Goal: Register for event/course

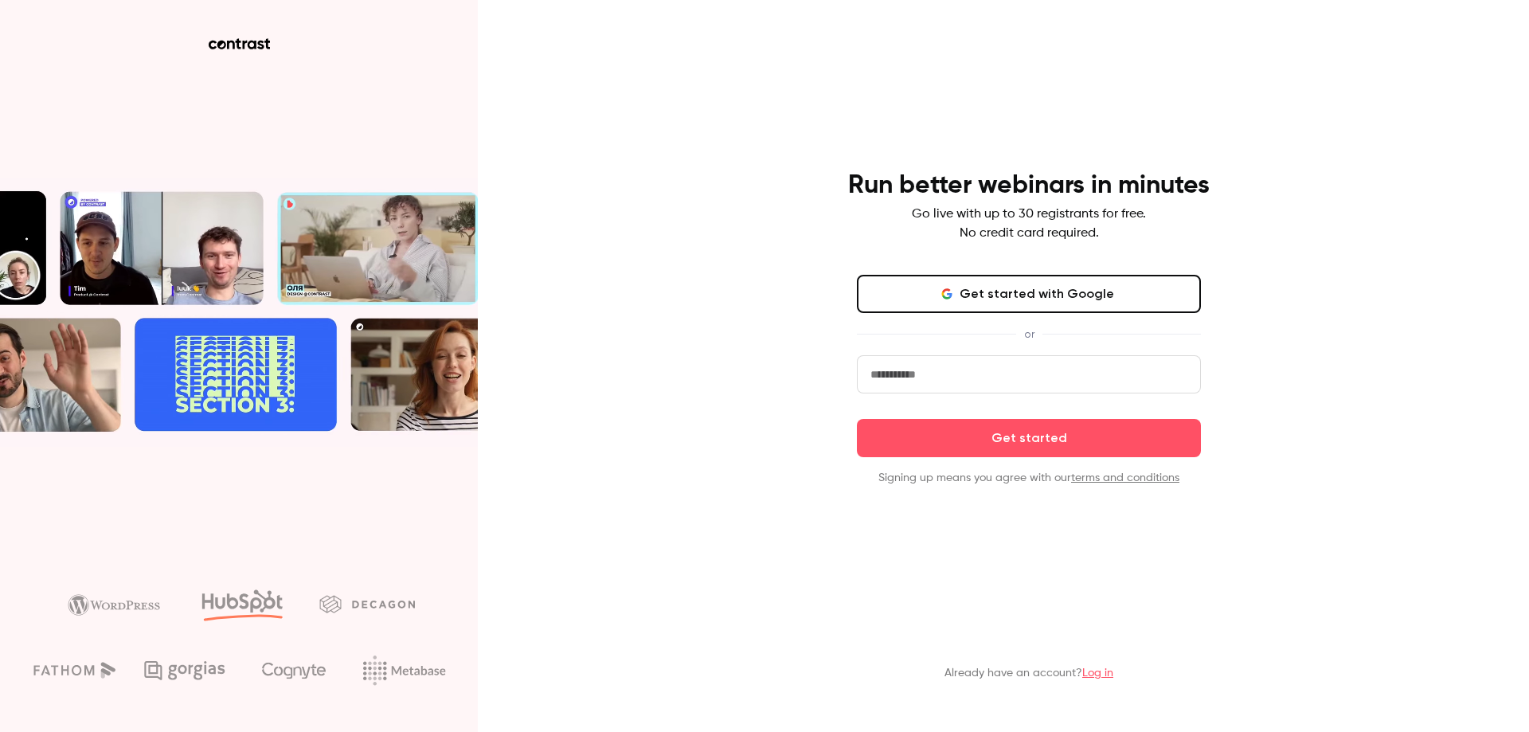
click at [971, 368] on input "email" at bounding box center [1029, 374] width 344 height 38
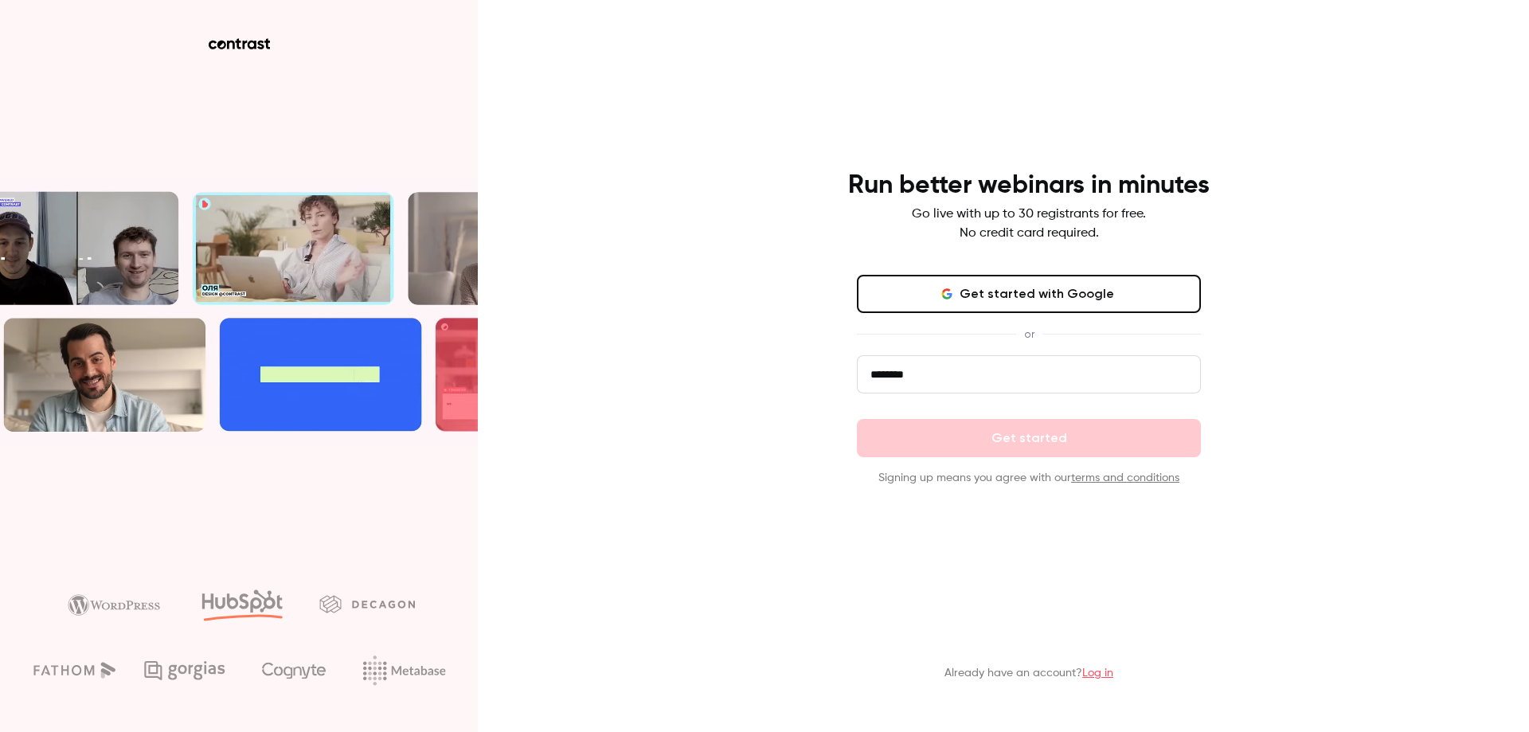
type input "**********"
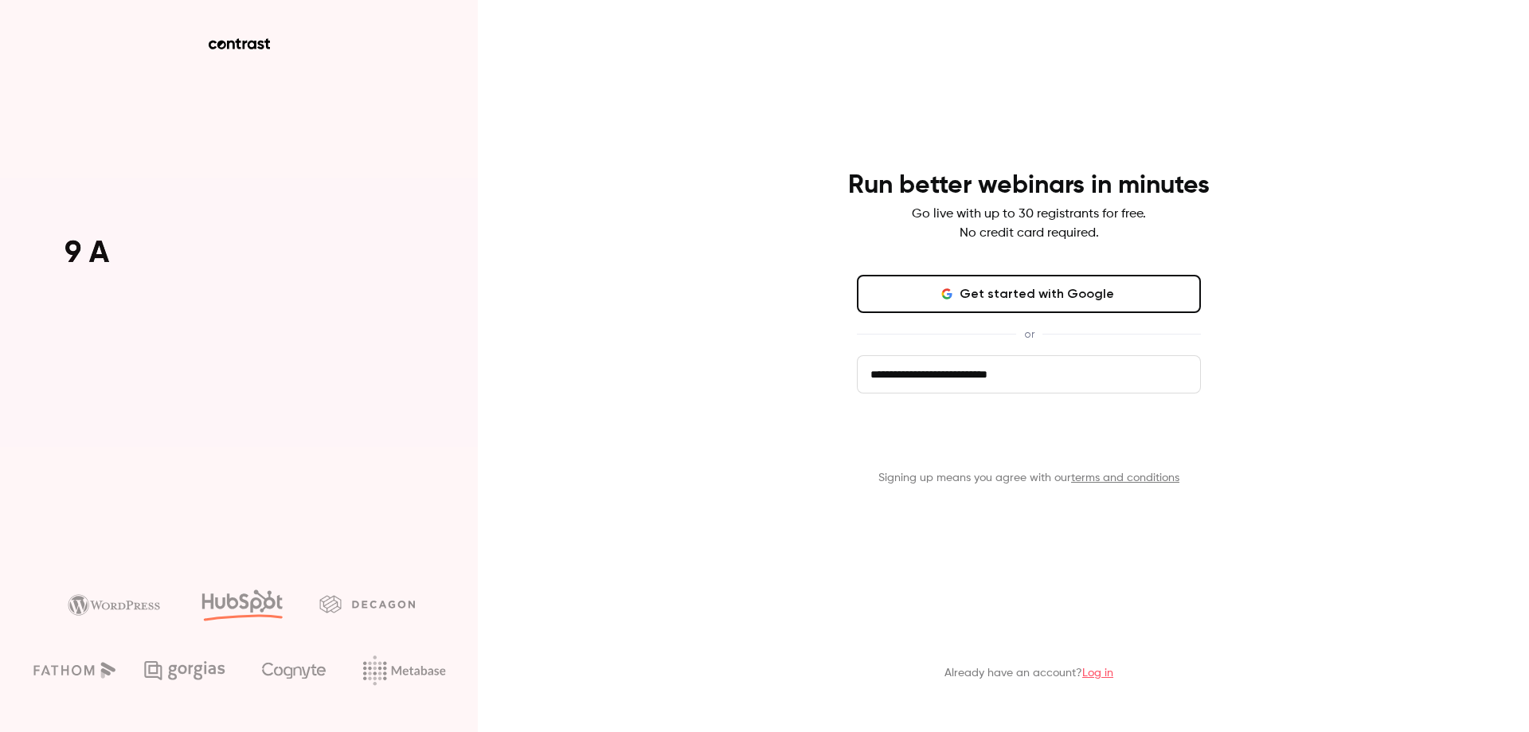
click at [1024, 454] on button "Get started" at bounding box center [1029, 438] width 344 height 38
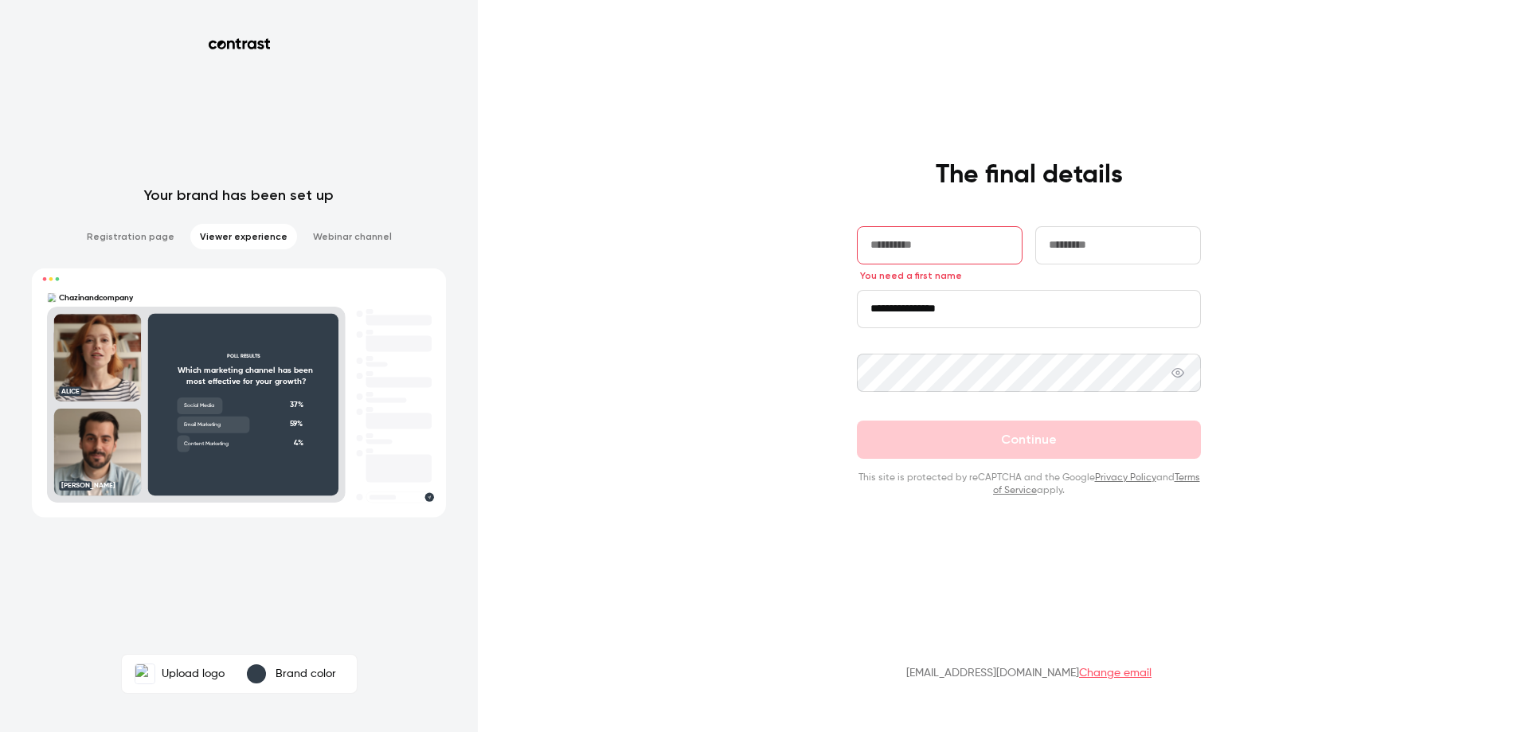
click at [944, 245] on input "text" at bounding box center [940, 245] width 166 height 38
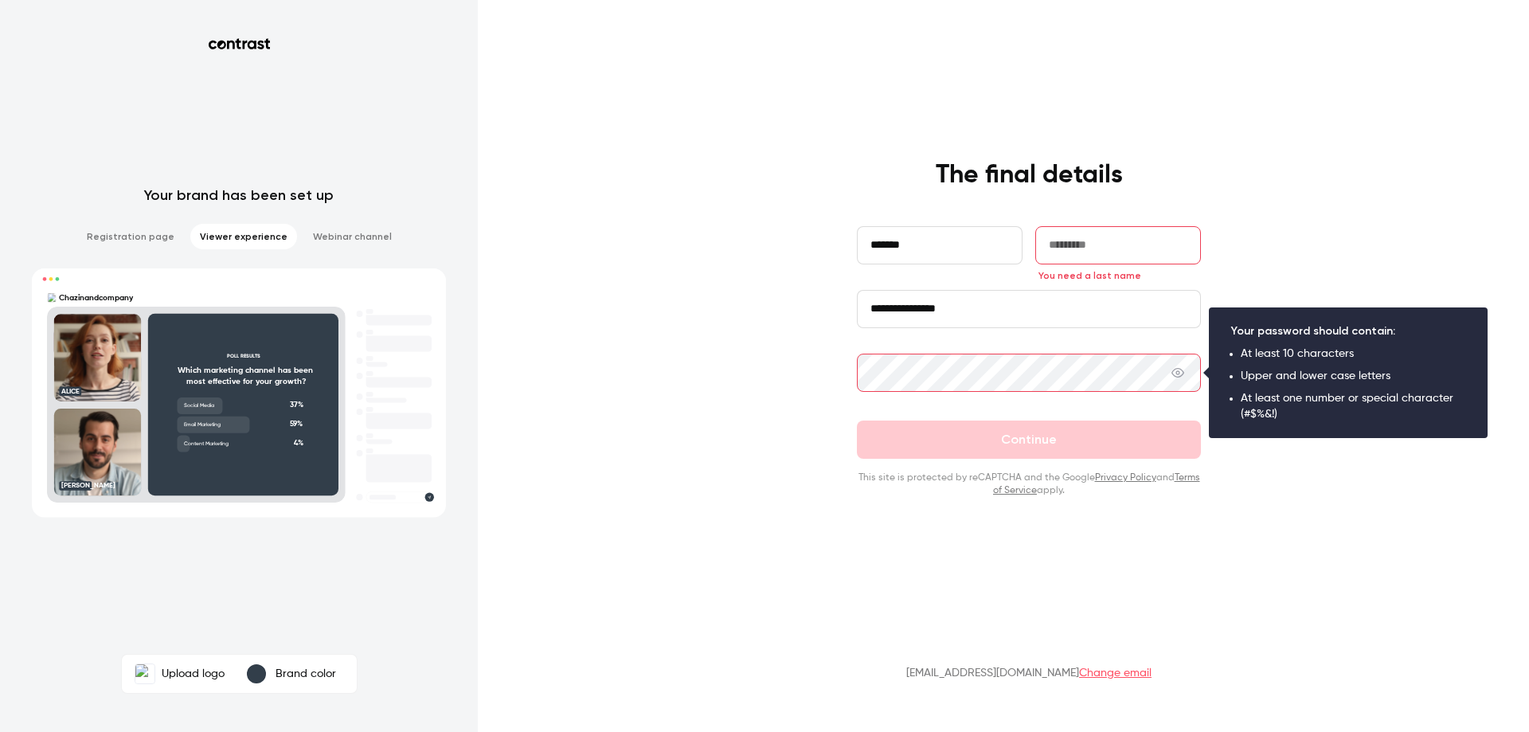
drag, startPoint x: 931, startPoint y: 233, endPoint x: 933, endPoint y: 249, distance: 16.0
click at [931, 236] on input "*******" at bounding box center [940, 245] width 166 height 38
type input "******"
type input "*******"
click at [1001, 300] on input "**********" at bounding box center [1029, 309] width 344 height 38
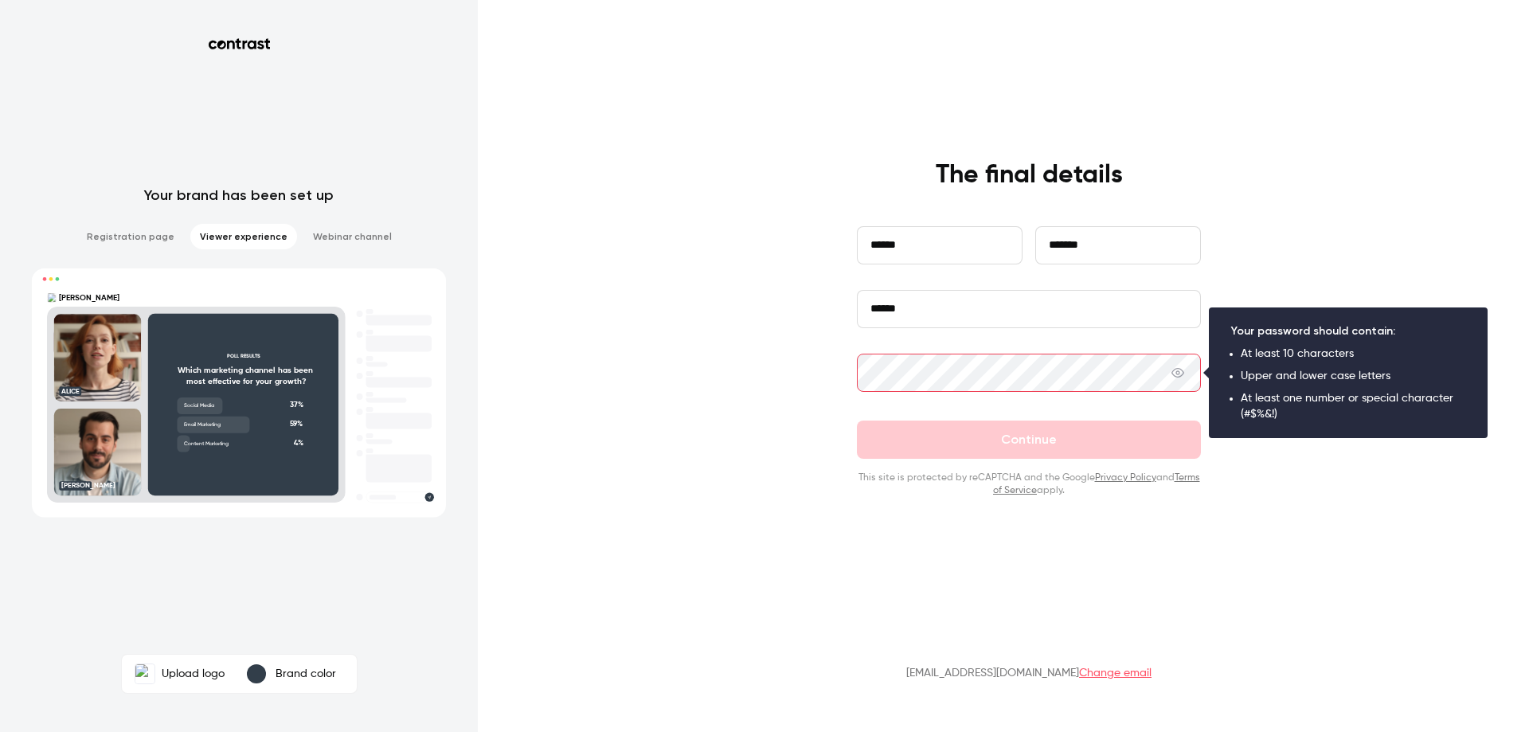
type input "******"
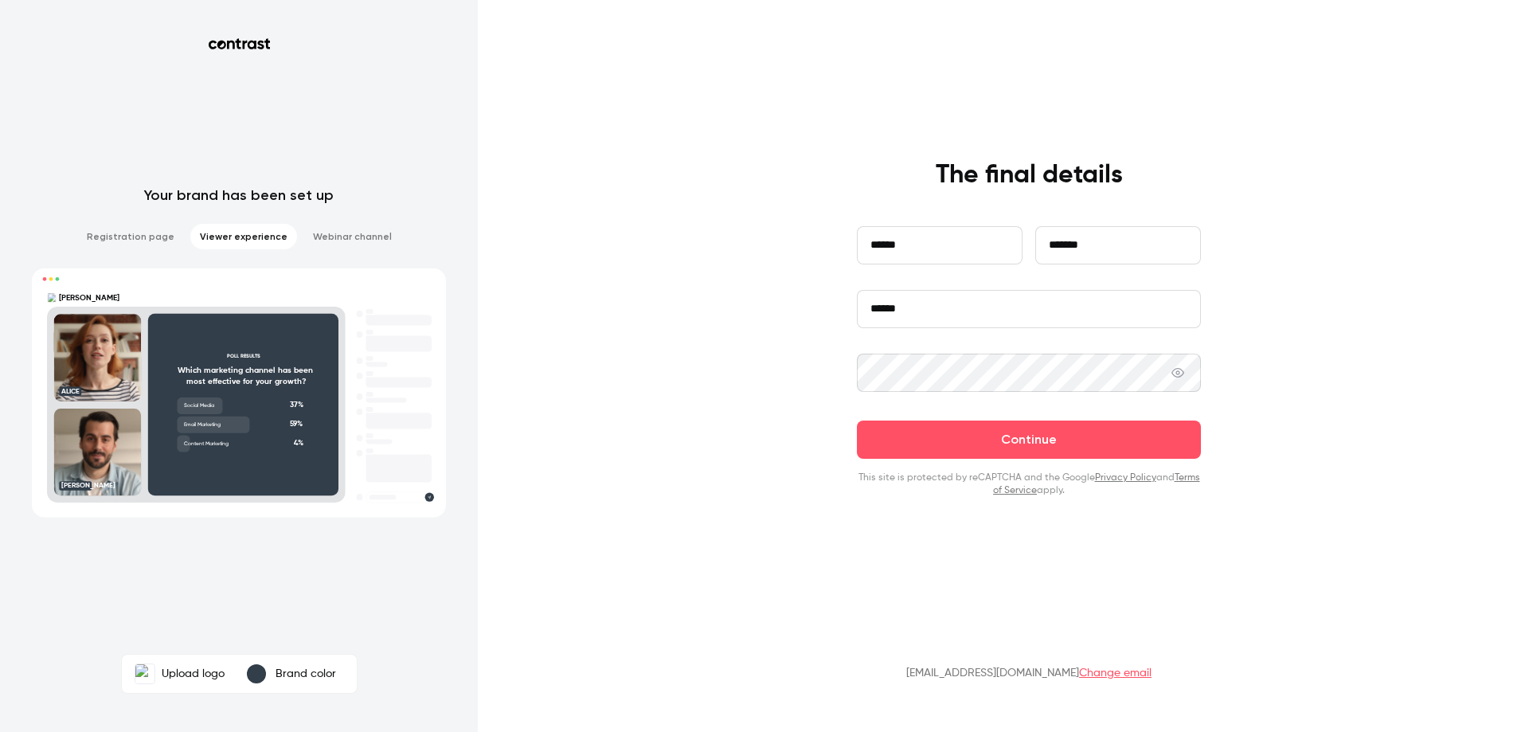
click at [857, 421] on button "Continue" at bounding box center [1029, 440] width 344 height 38
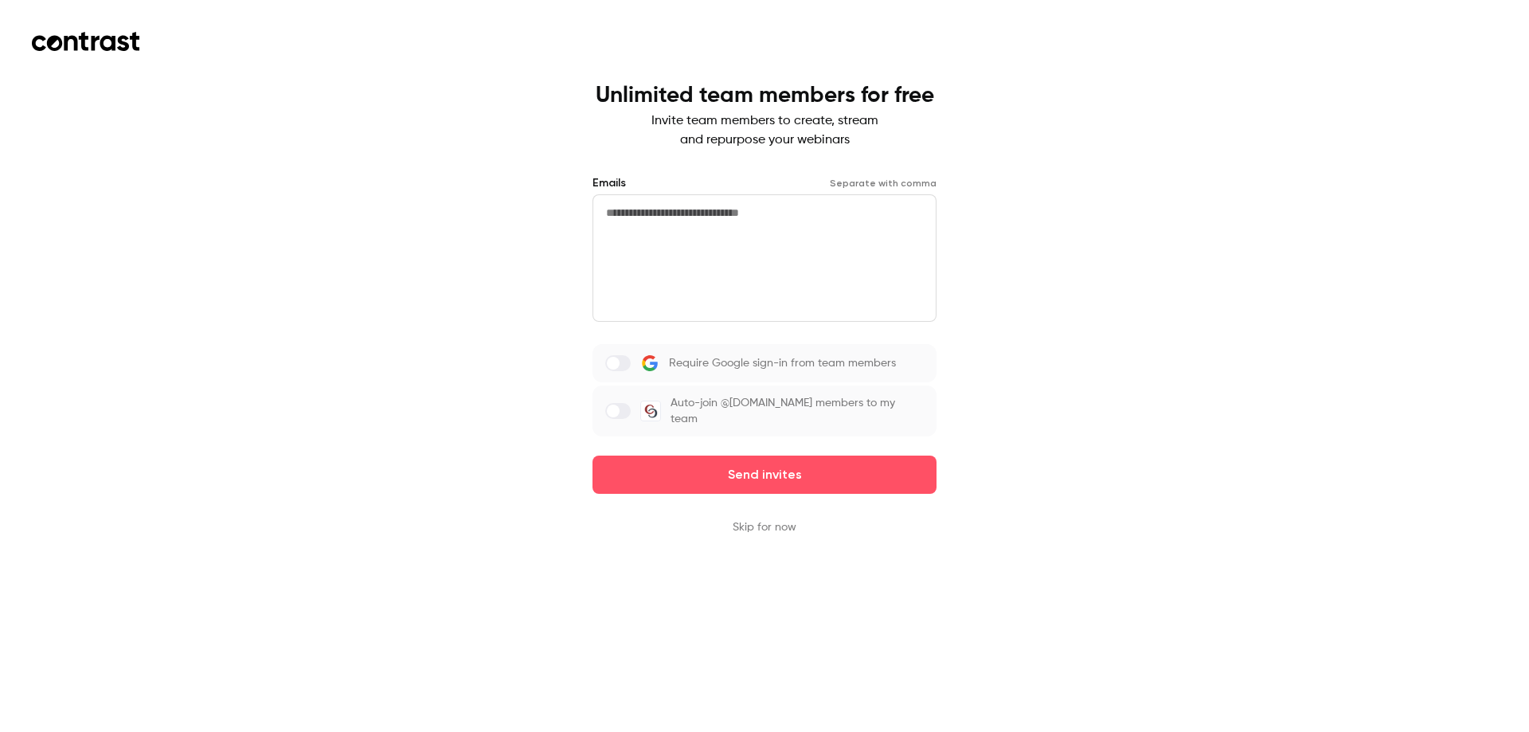
click at [772, 528] on button "Skip for now" at bounding box center [765, 527] width 64 height 16
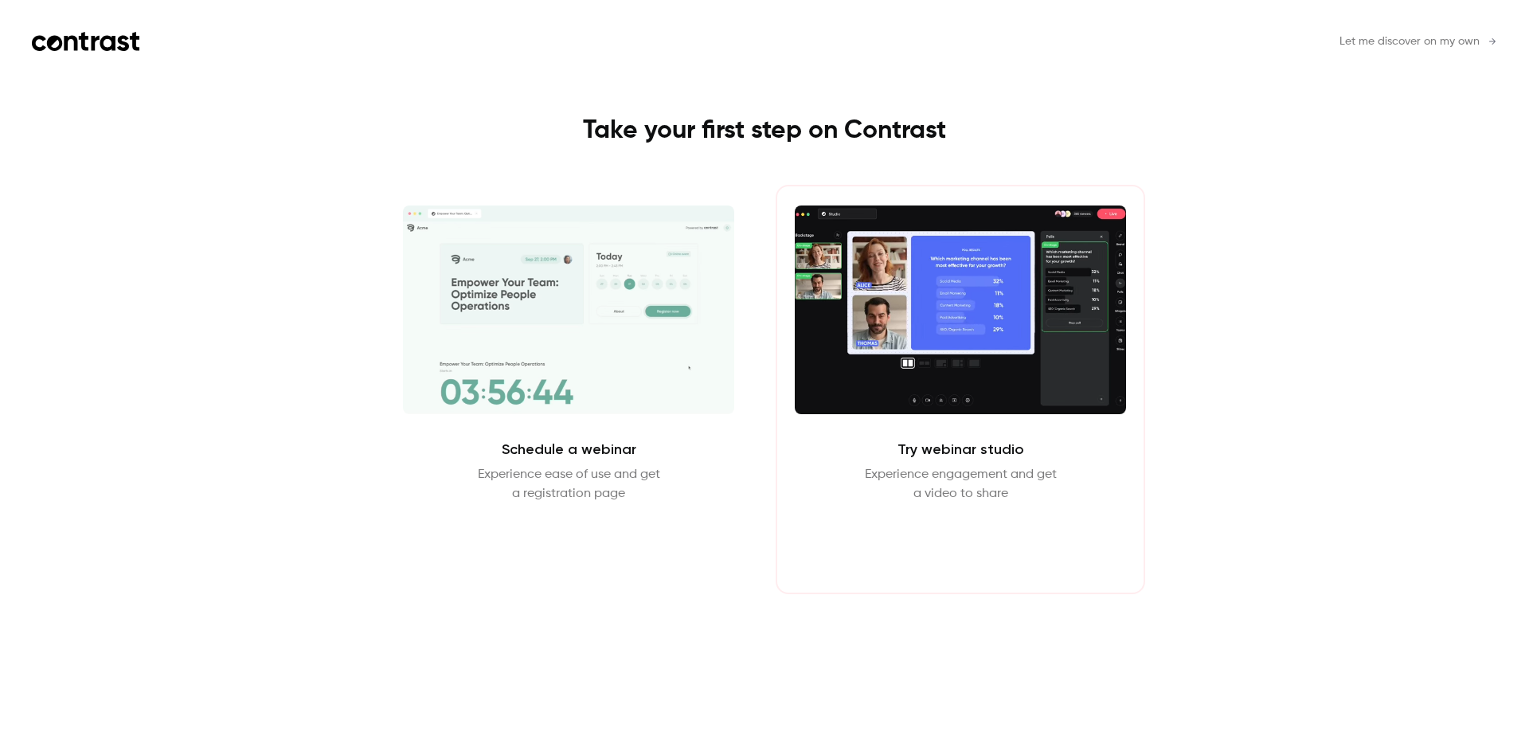
click at [940, 546] on button "Enter Studio" at bounding box center [961, 542] width 103 height 38
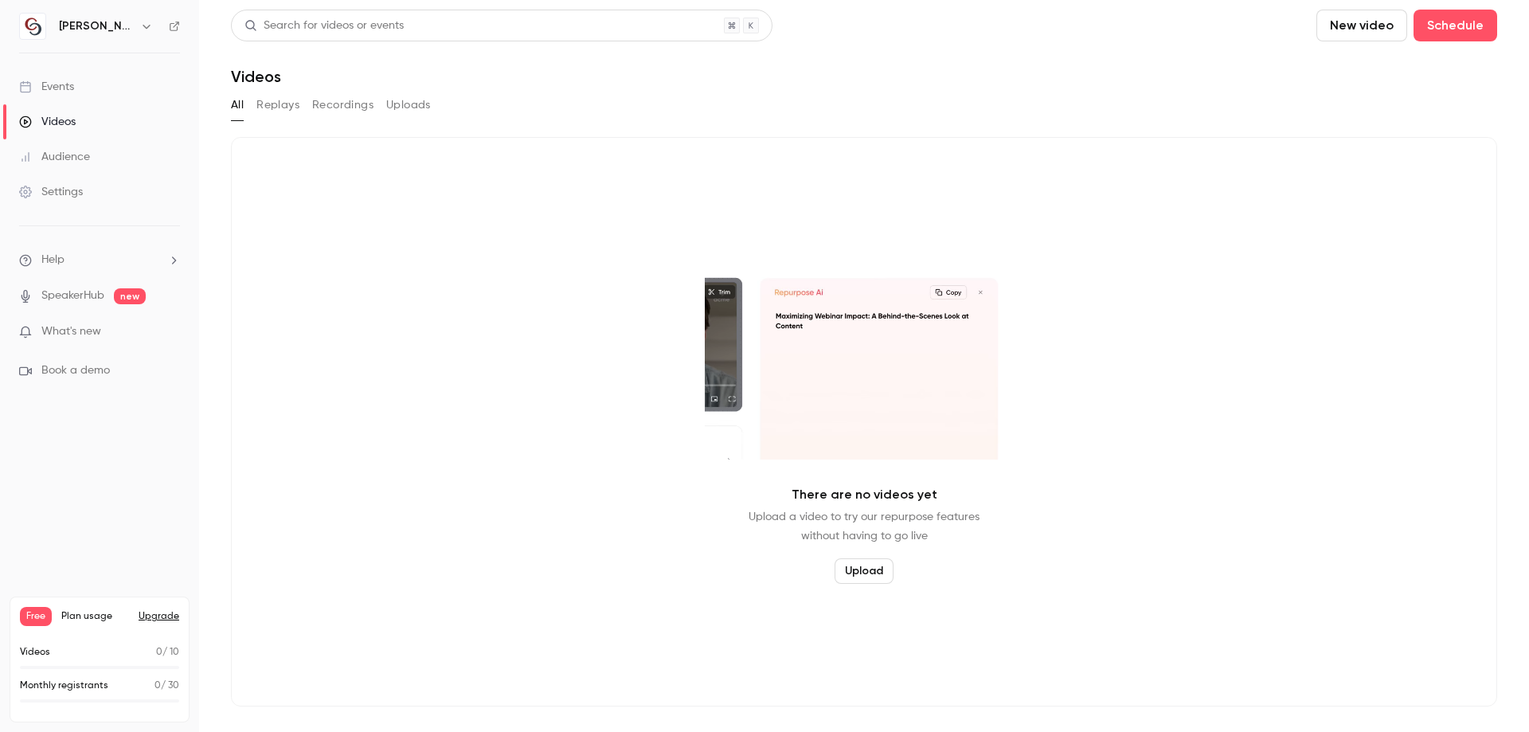
click at [265, 111] on button "Replays" at bounding box center [277, 104] width 43 height 25
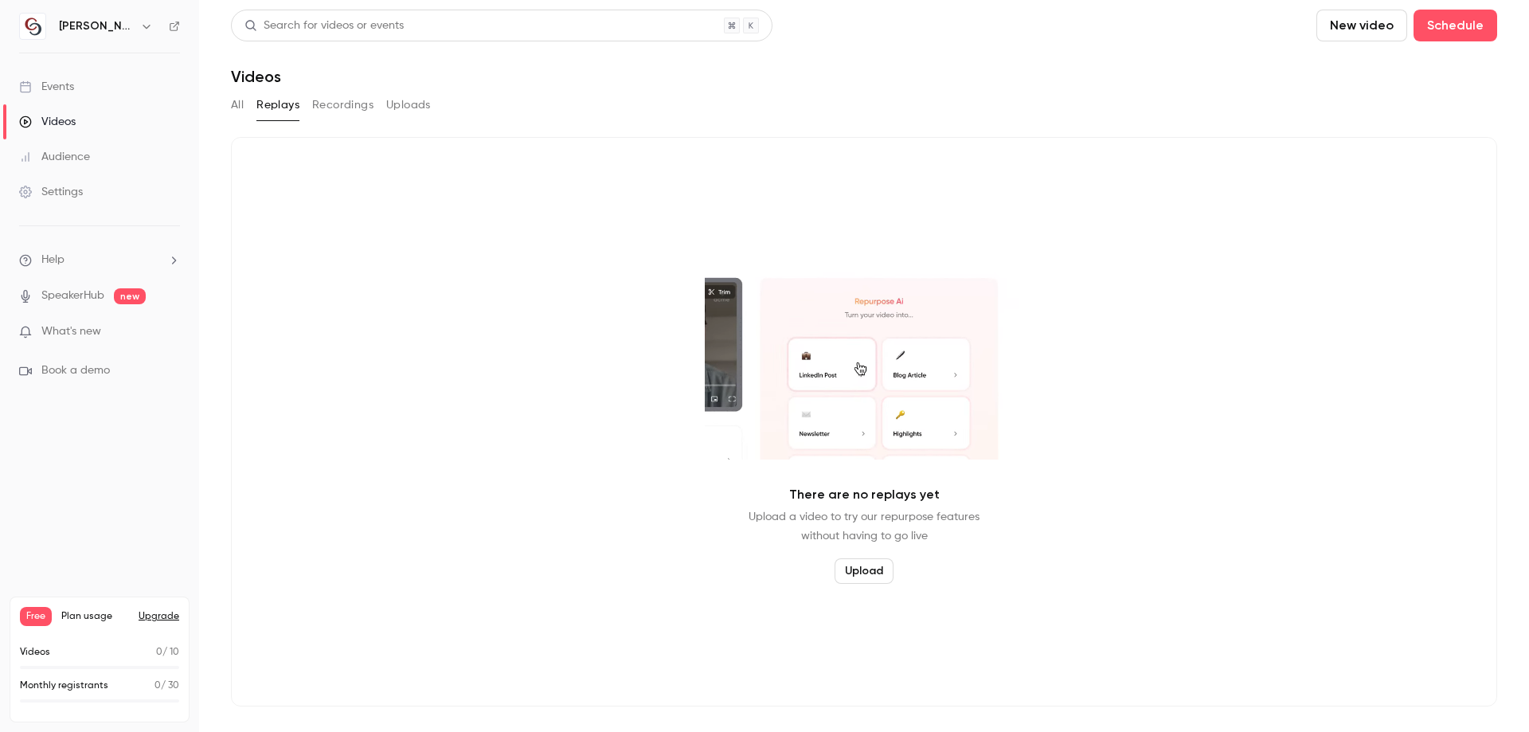
click at [350, 102] on button "Recordings" at bounding box center [342, 104] width 61 height 25
click at [413, 100] on button "Uploads" at bounding box center [408, 104] width 45 height 25
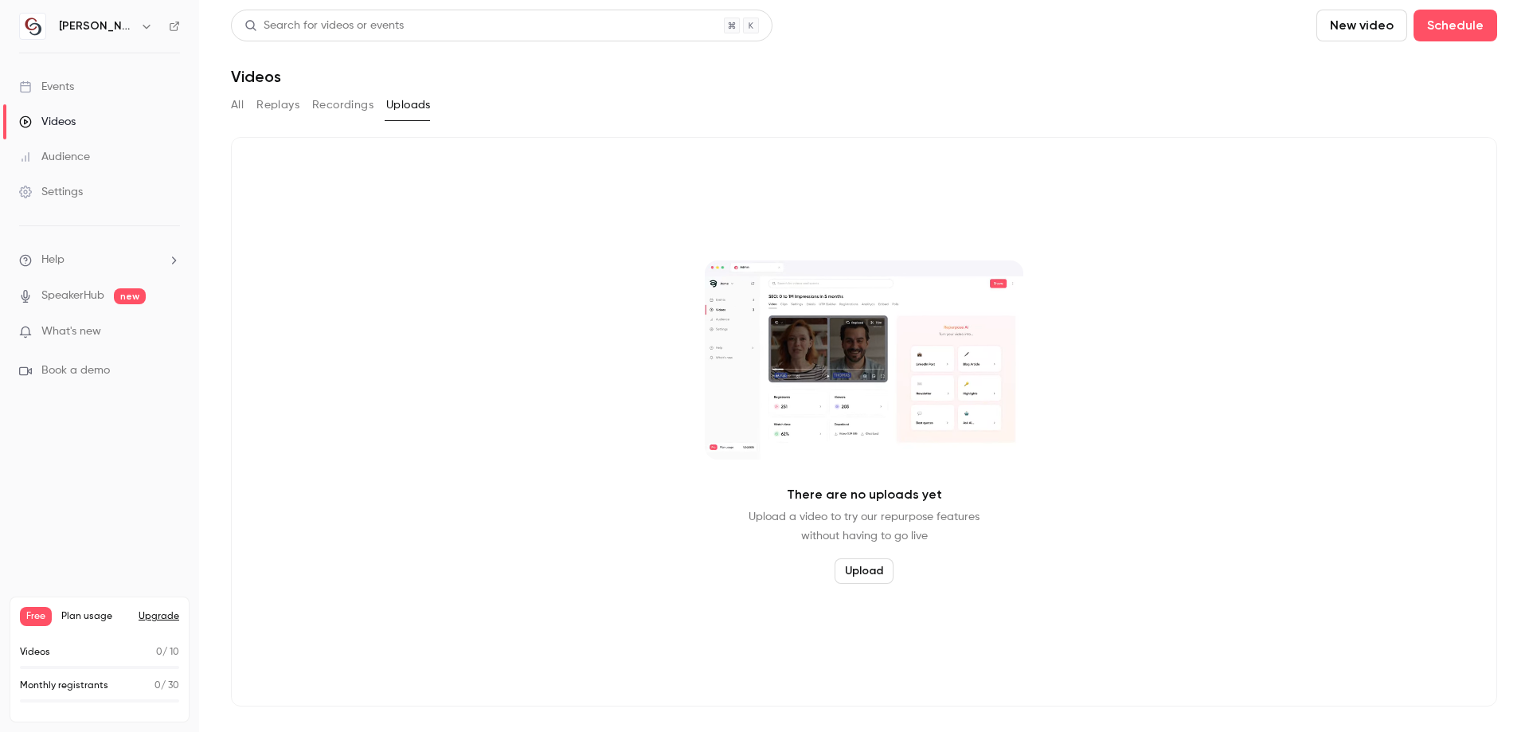
click at [230, 111] on main "Search for videos or events New video Schedule Videos All Replays Recordings Up…" at bounding box center [864, 366] width 1330 height 732
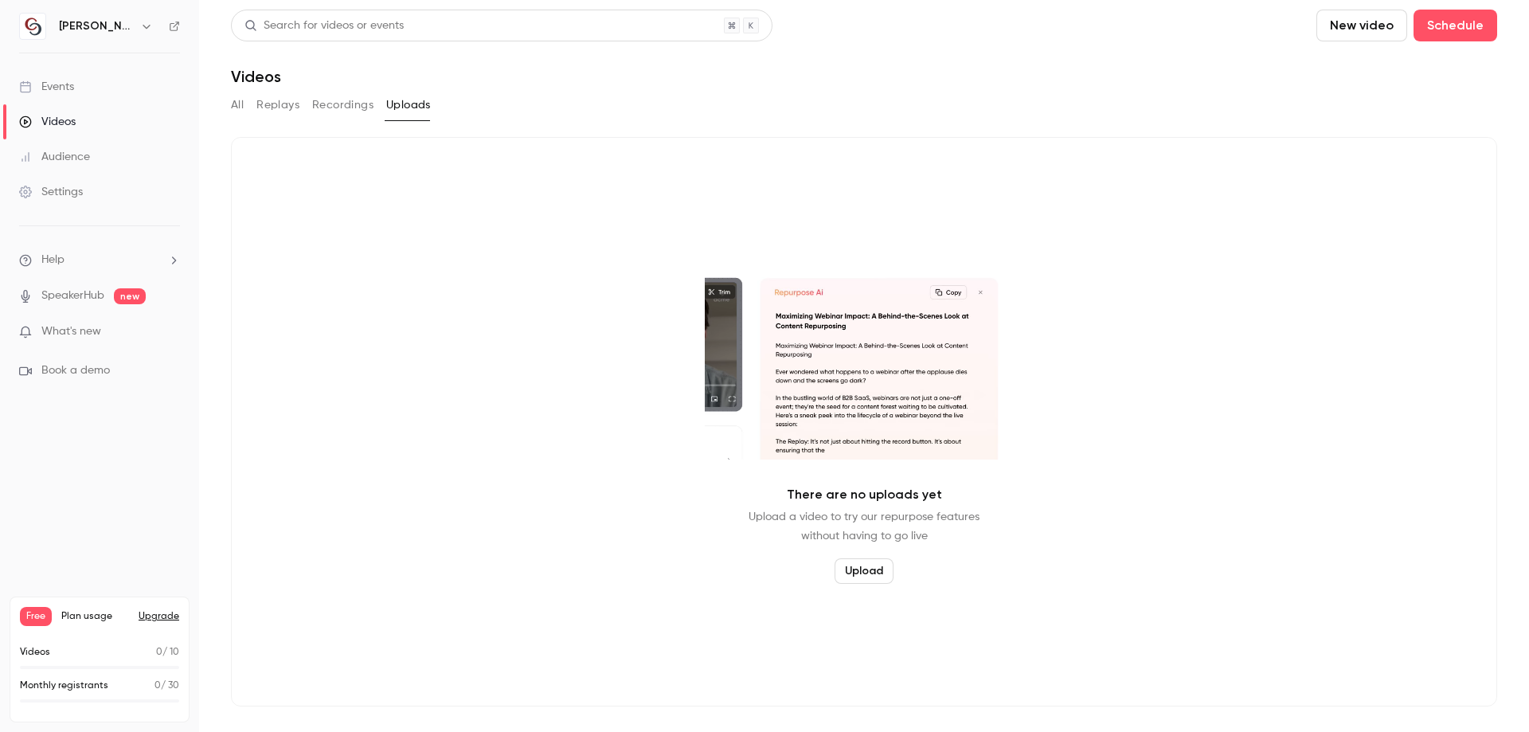
click at [236, 100] on button "All" at bounding box center [237, 104] width 13 height 25
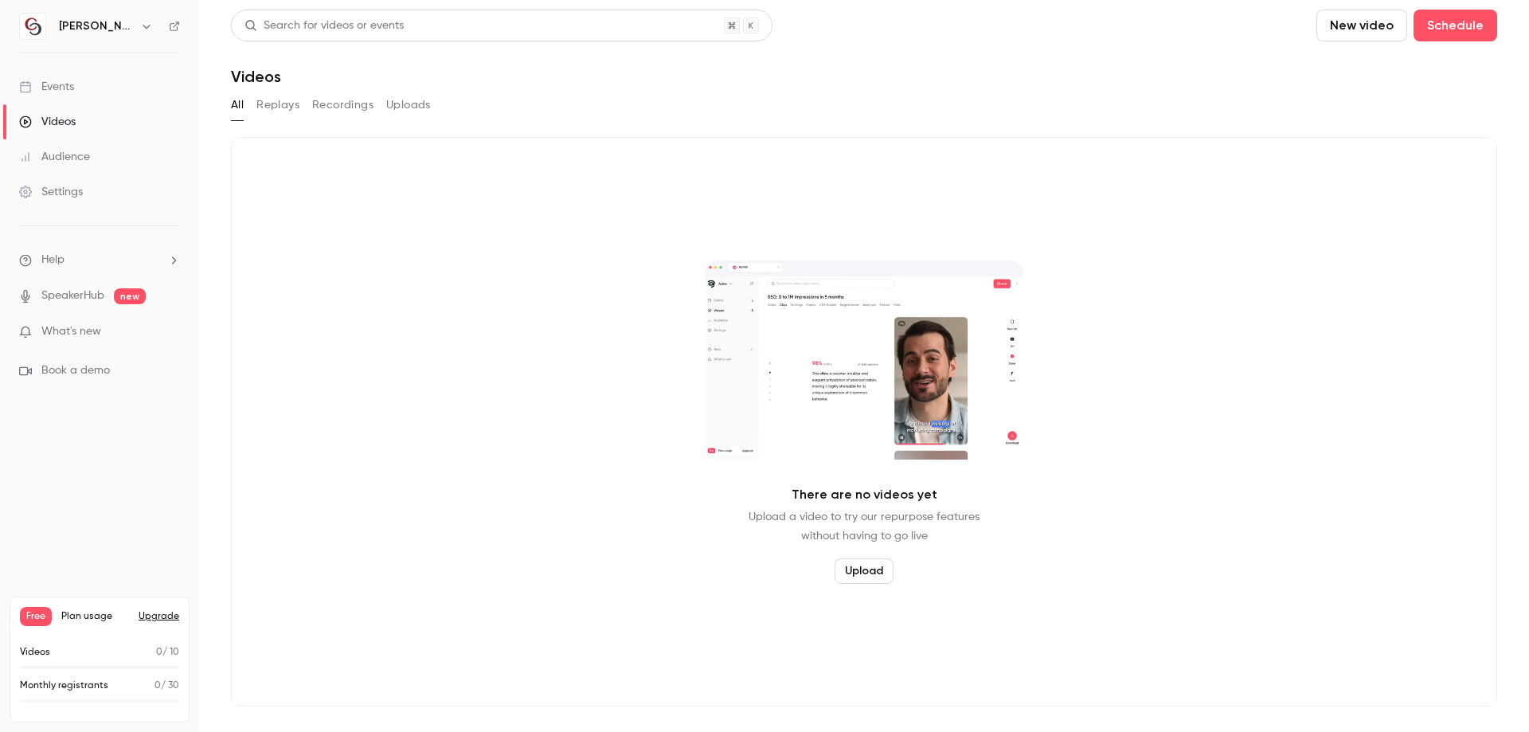
click at [49, 84] on div "Events" at bounding box center [46, 87] width 55 height 16
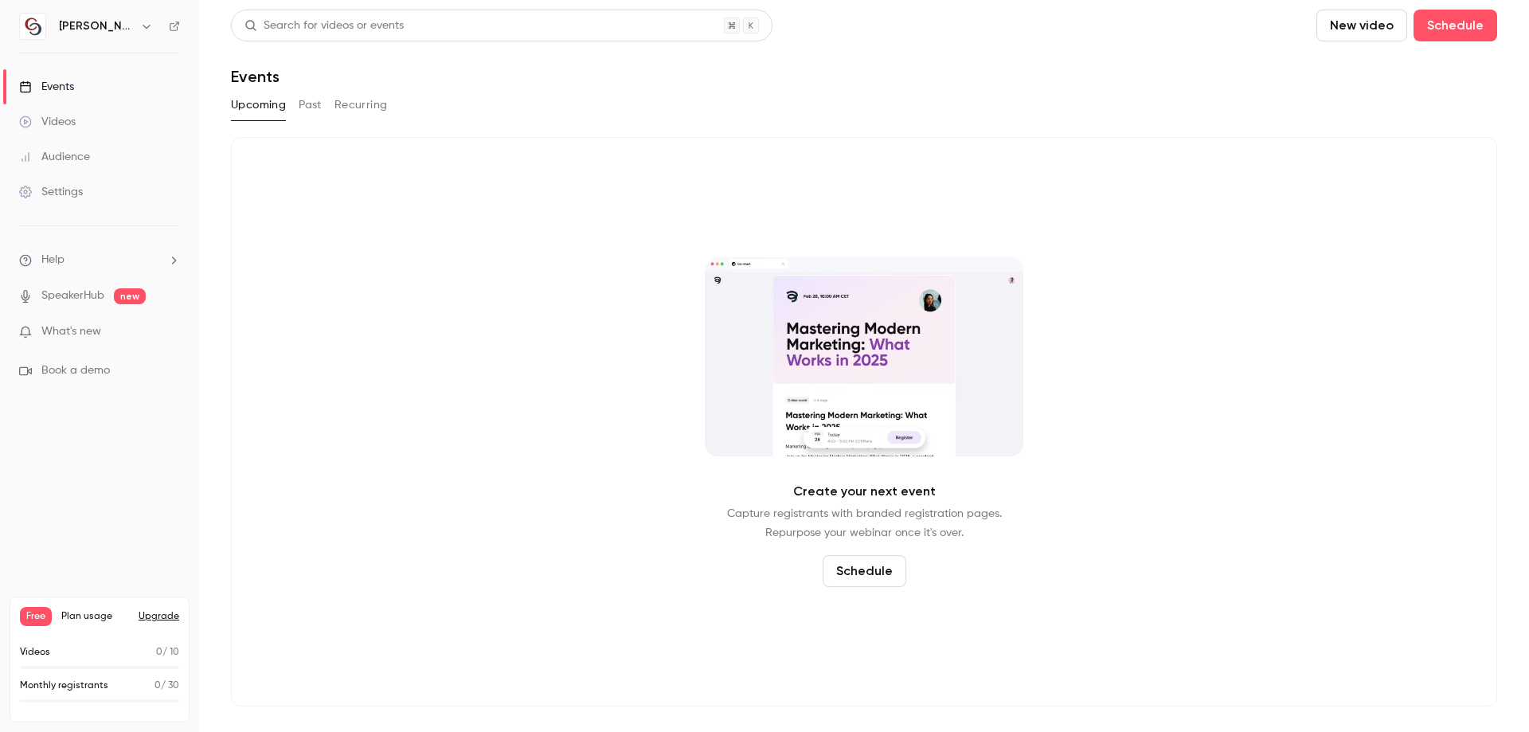
click at [879, 574] on button "Schedule" at bounding box center [865, 571] width 84 height 32
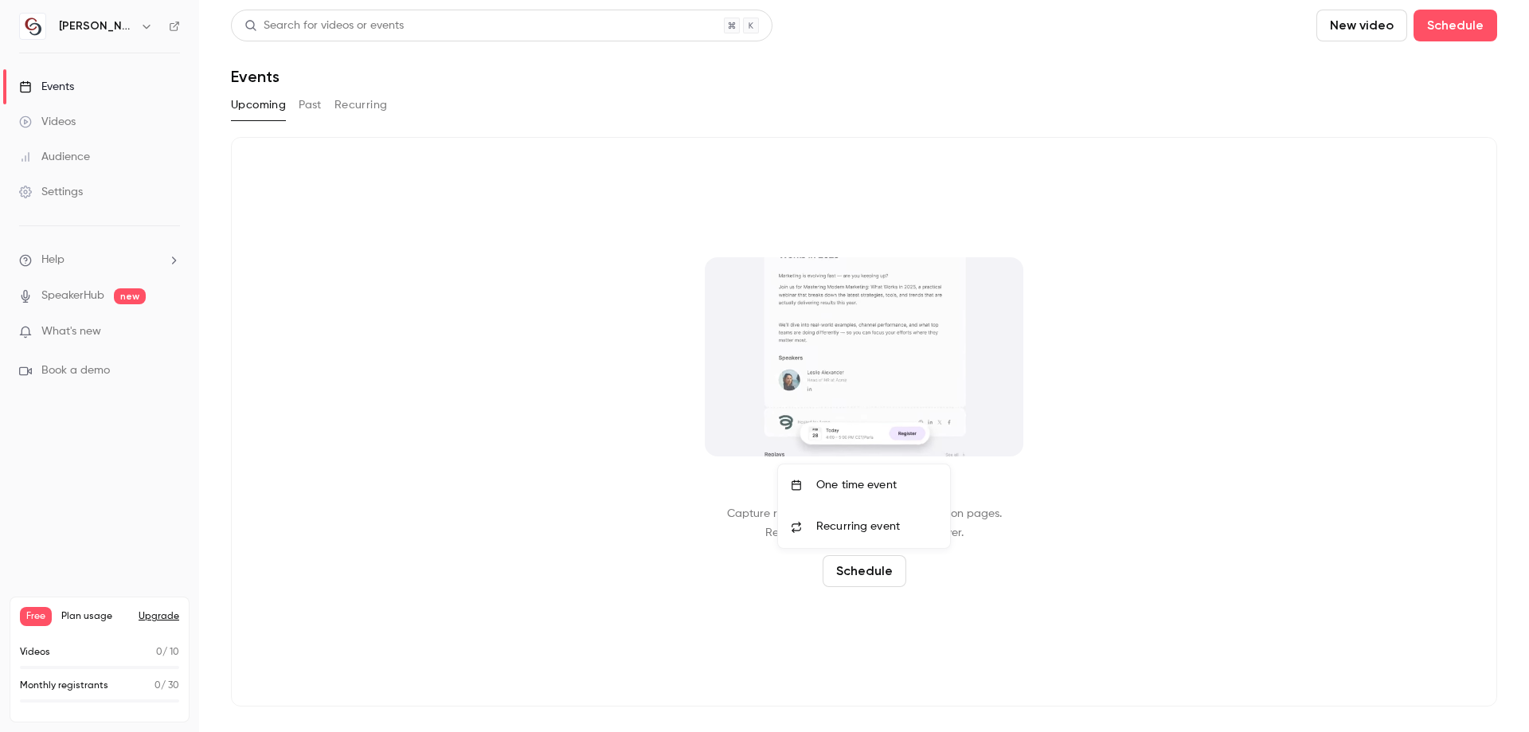
click at [891, 488] on div "One time event" at bounding box center [876, 485] width 121 height 16
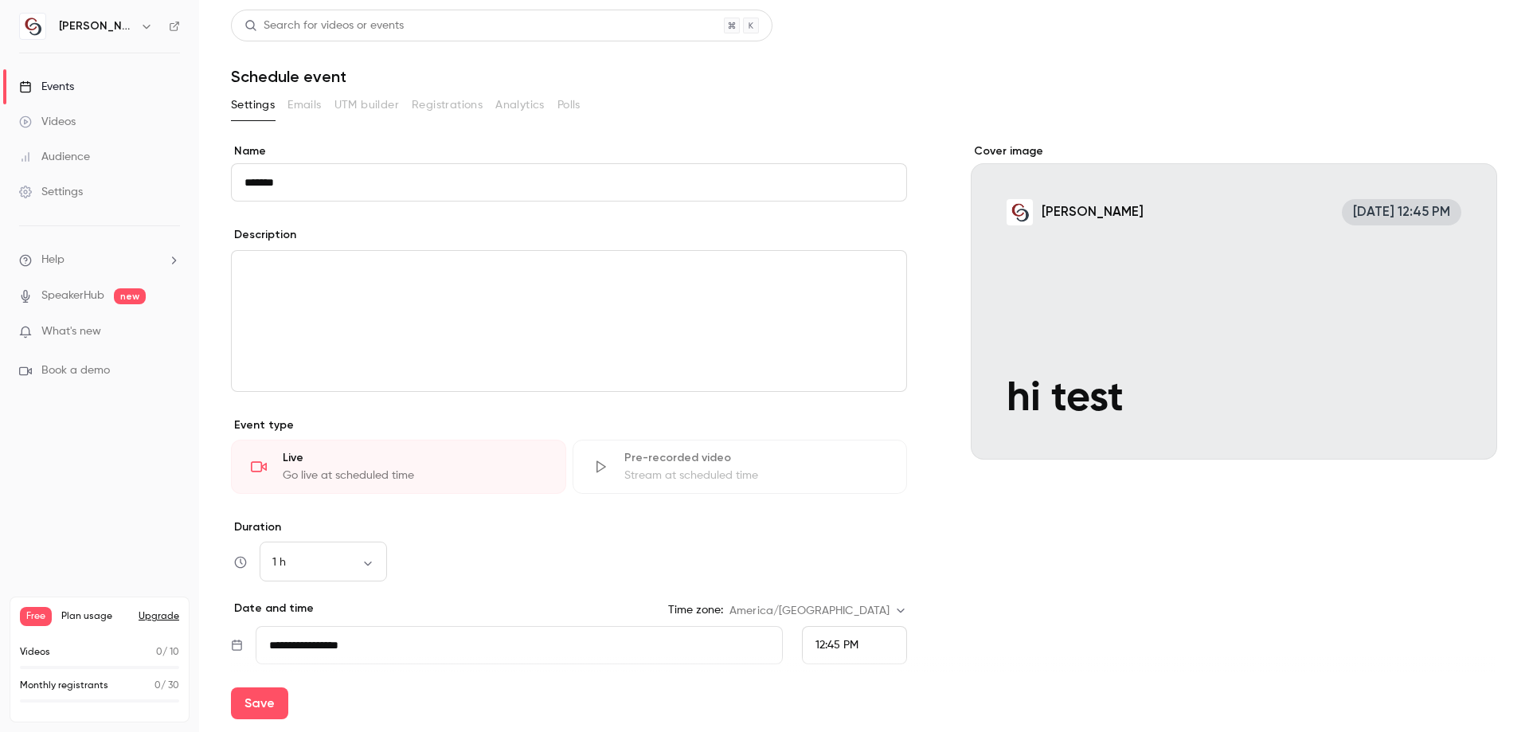
type input "*******"
click at [275, 284] on div "editor" at bounding box center [569, 321] width 675 height 140
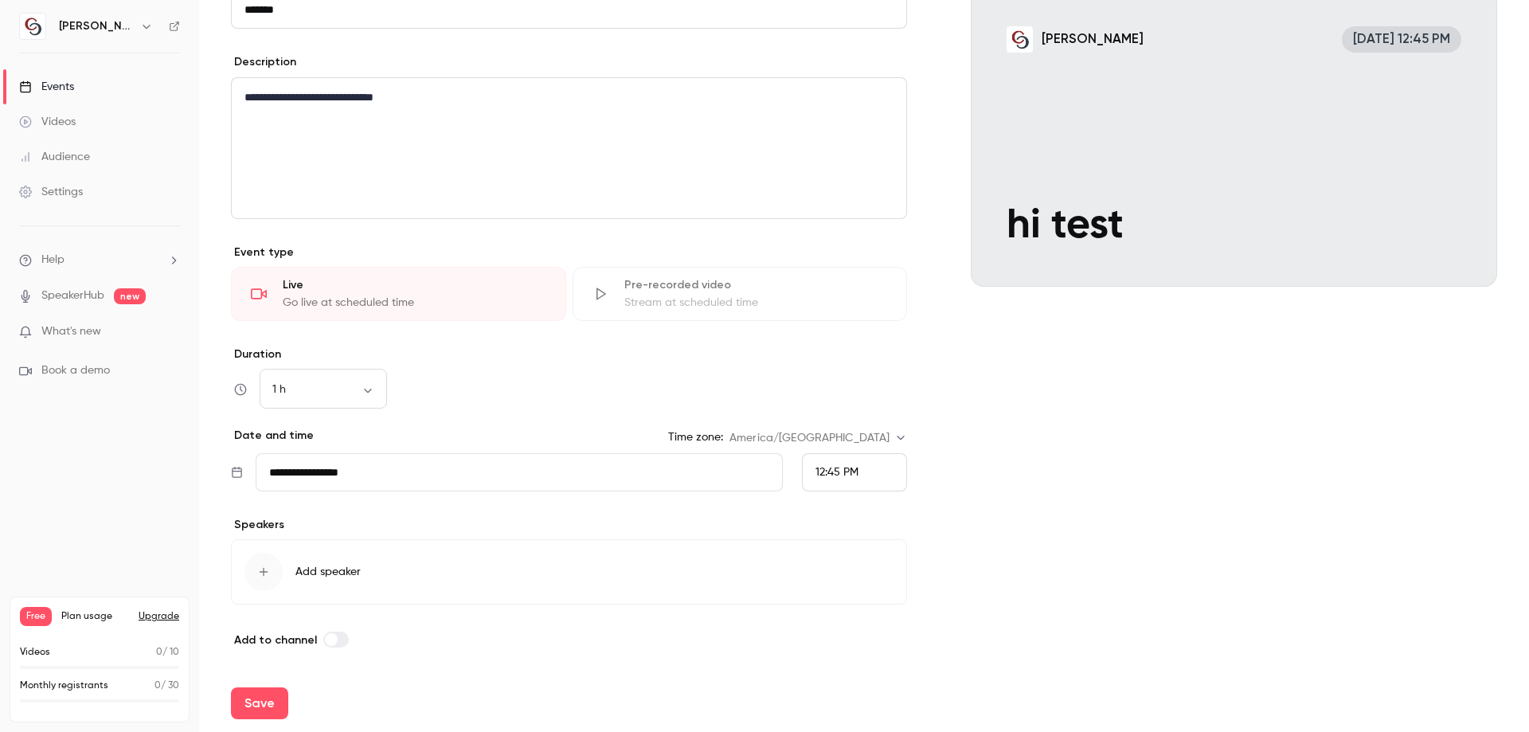
click at [397, 586] on button "Add speaker" at bounding box center [569, 571] width 676 height 65
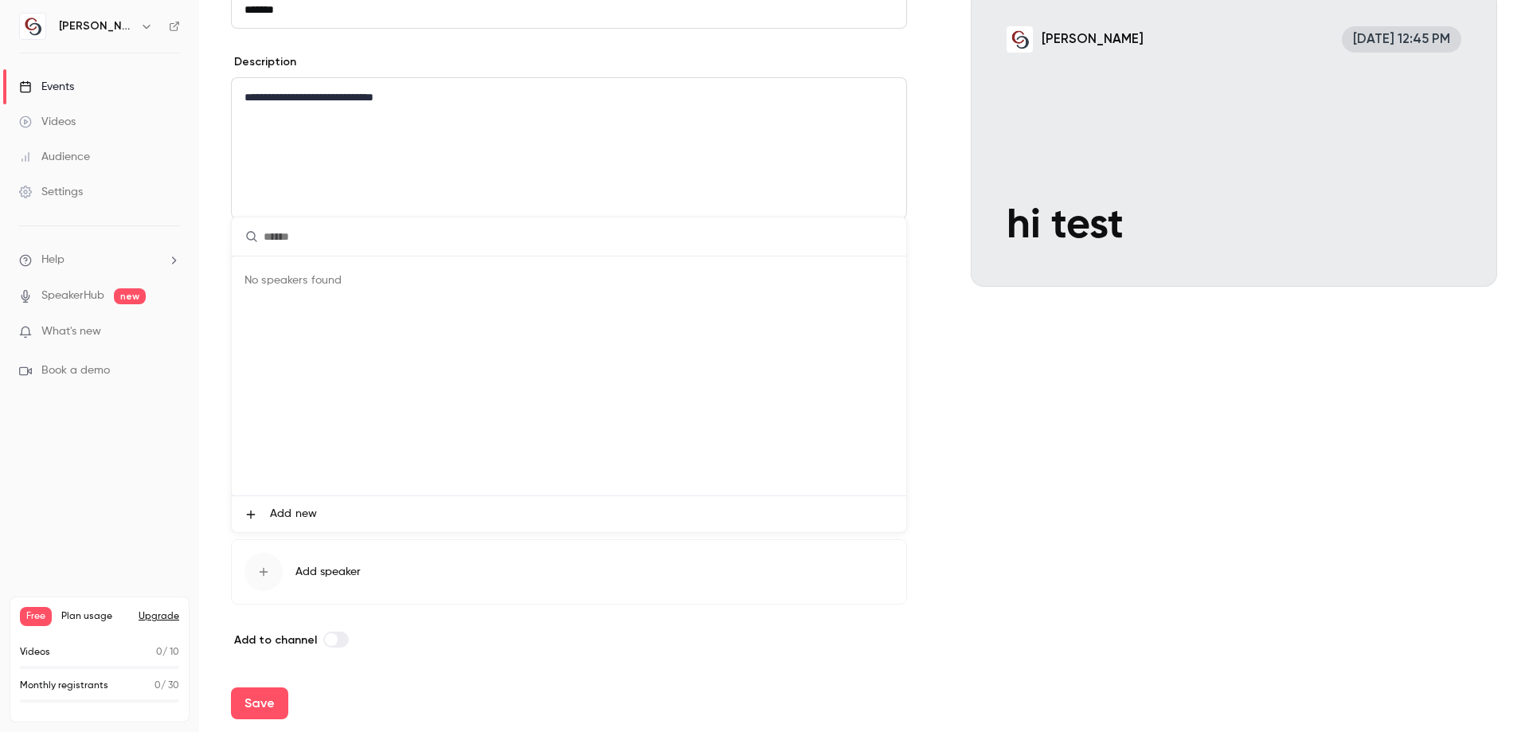
click at [401, 626] on div at bounding box center [764, 366] width 1529 height 732
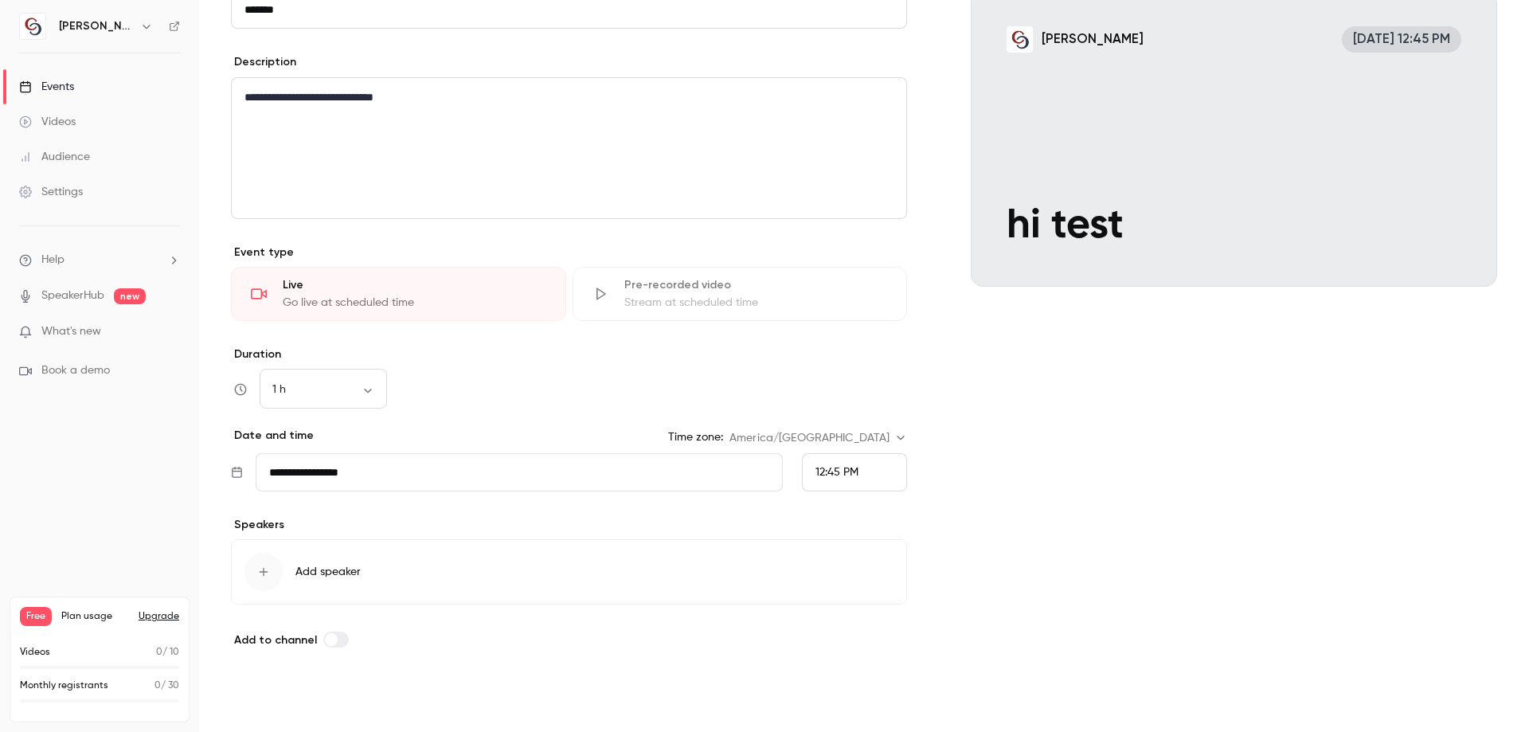
click at [269, 705] on button "Save" at bounding box center [259, 703] width 57 height 32
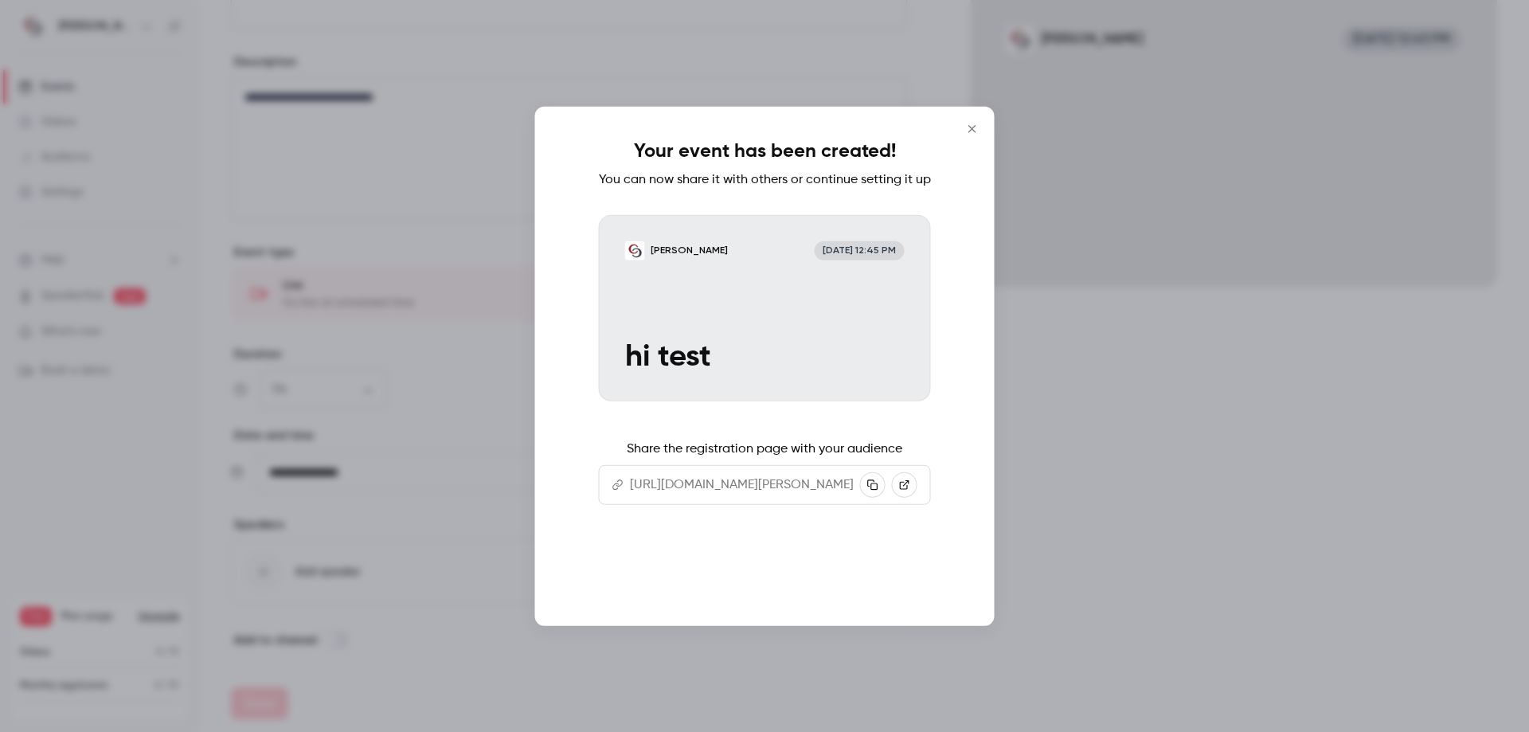
click at [787, 594] on button "Continue" at bounding box center [764, 575] width 159 height 38
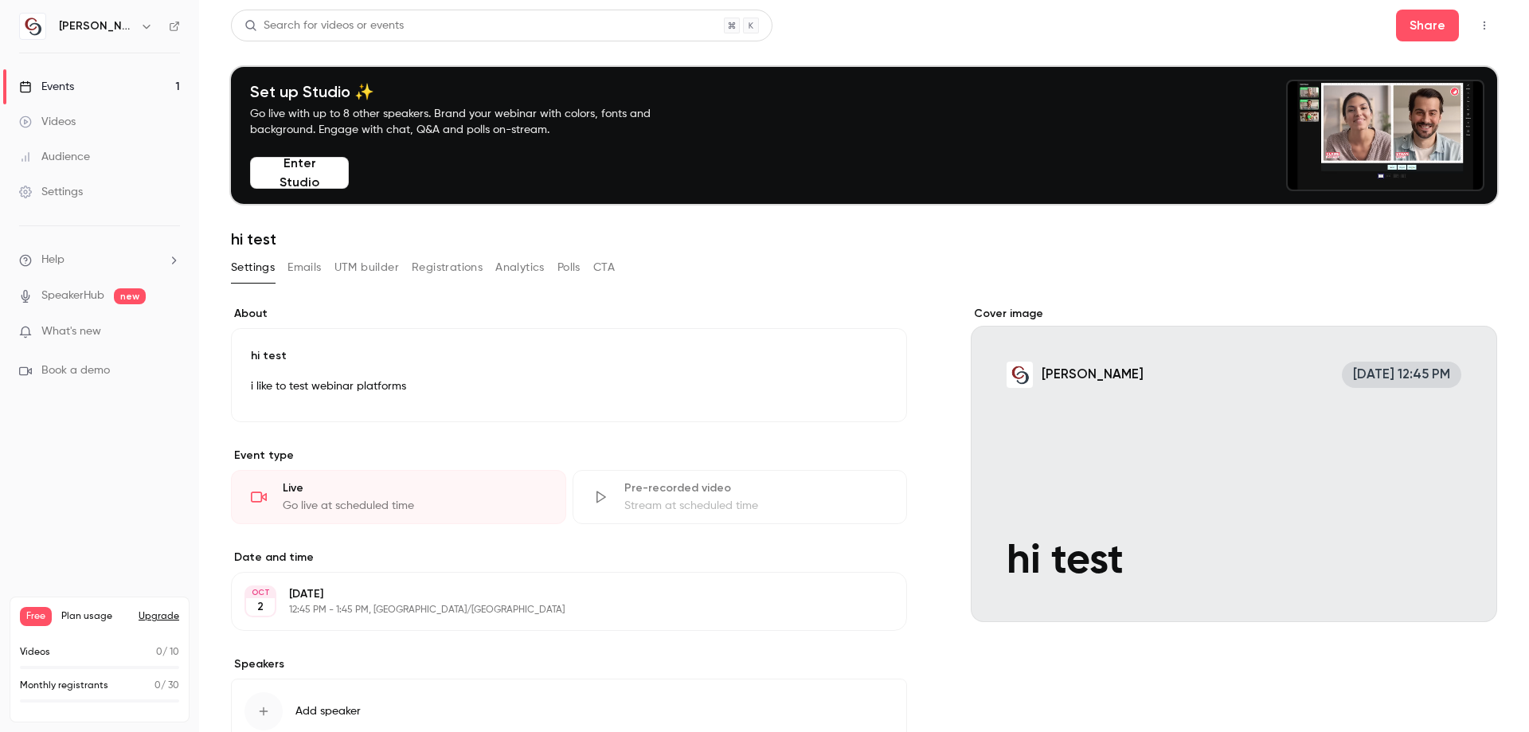
scroll to position [111, 0]
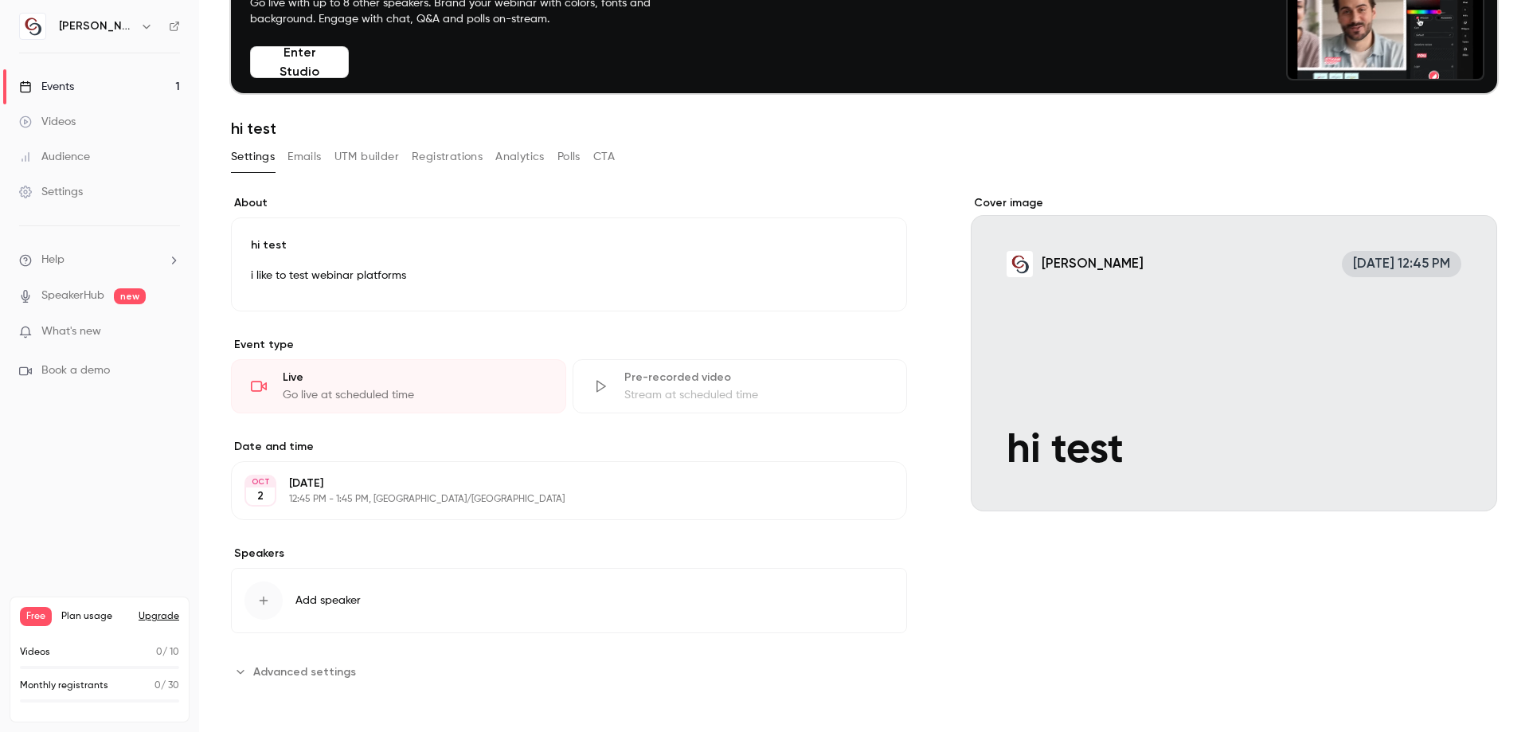
click at [317, 166] on button "Emails" at bounding box center [304, 156] width 33 height 25
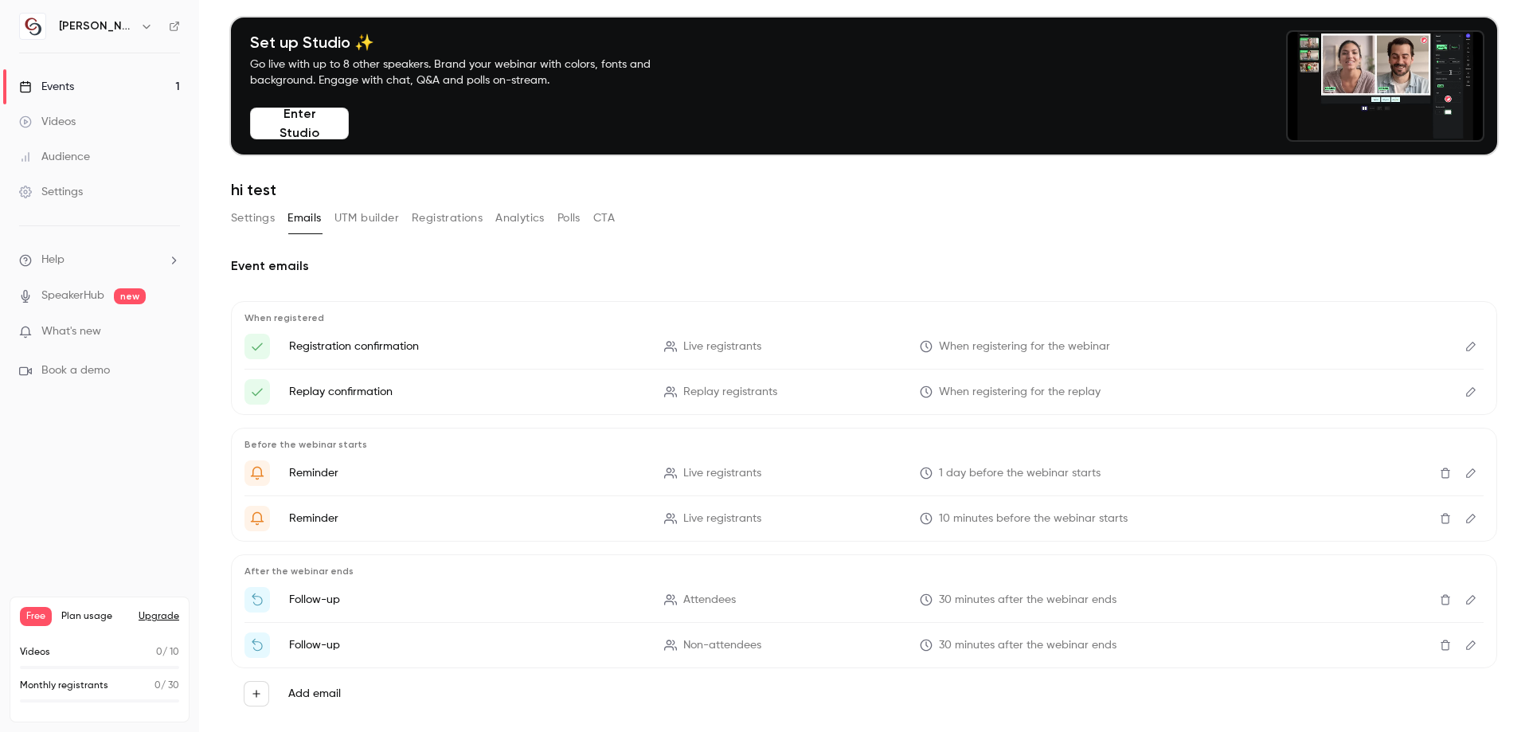
scroll to position [78, 0]
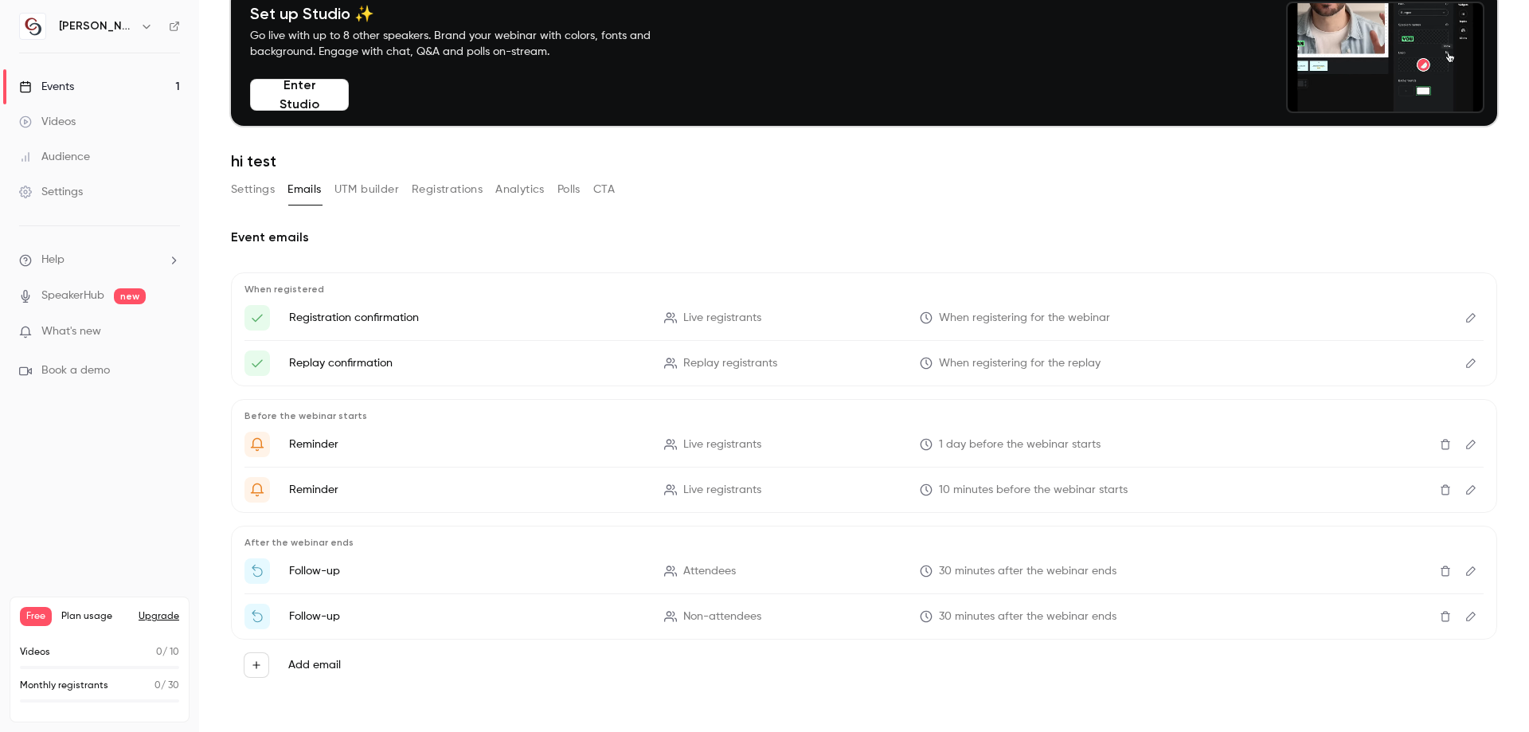
click at [371, 202] on div "Settings Emails UTM builder Registrations Analytics Polls CTA" at bounding box center [423, 193] width 384 height 32
click at [372, 190] on button "UTM builder" at bounding box center [367, 189] width 65 height 25
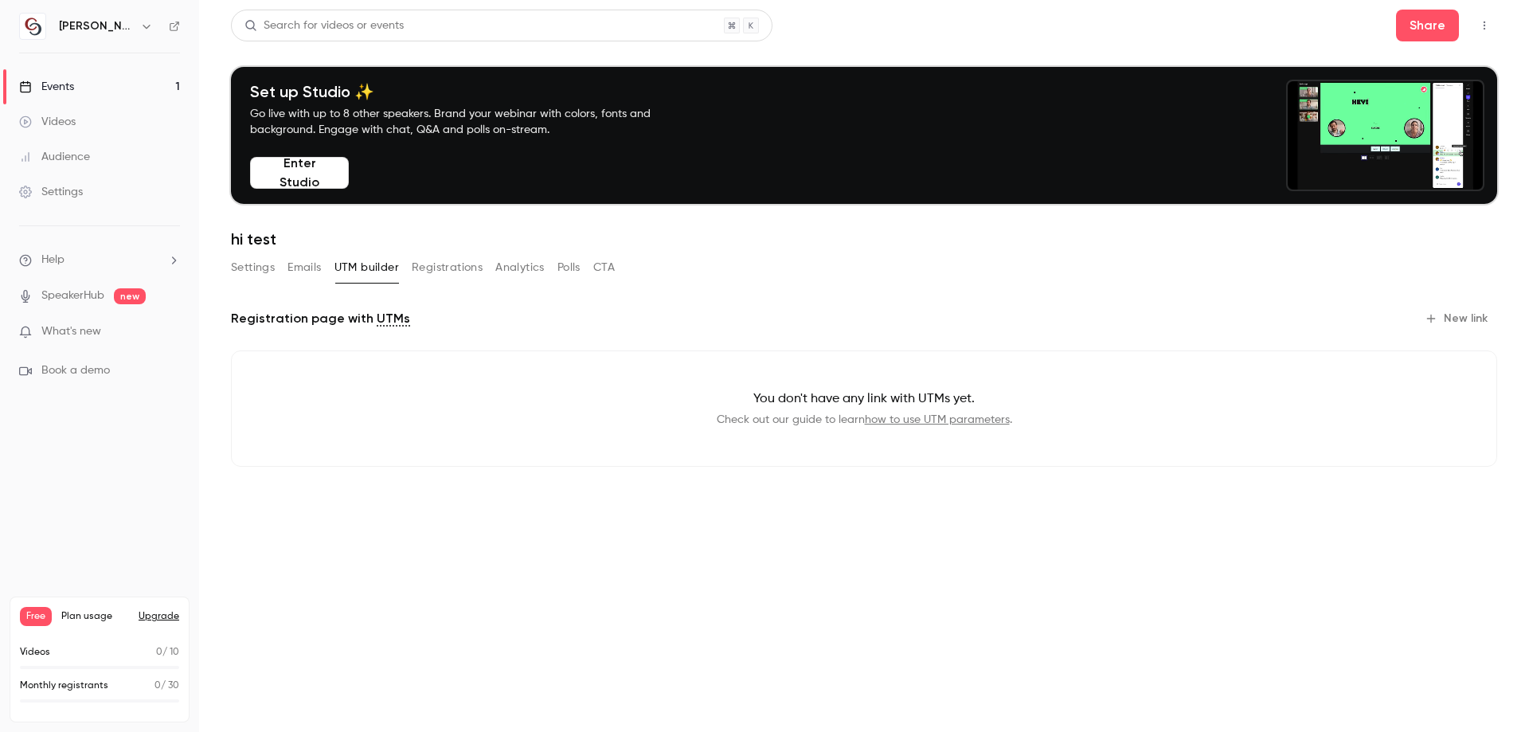
click at [423, 264] on button "Registrations" at bounding box center [447, 267] width 71 height 25
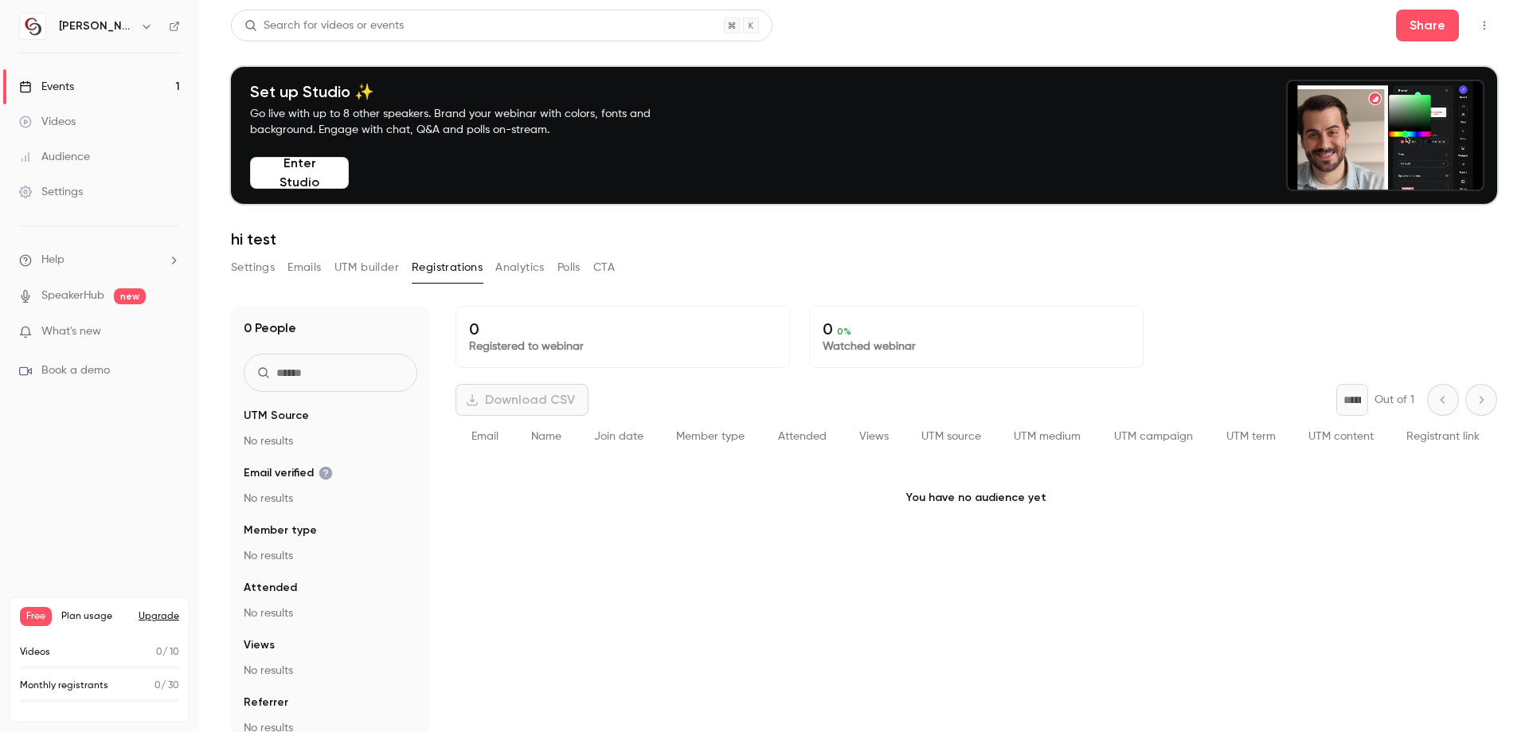
click at [515, 270] on button "Analytics" at bounding box center [519, 267] width 49 height 25
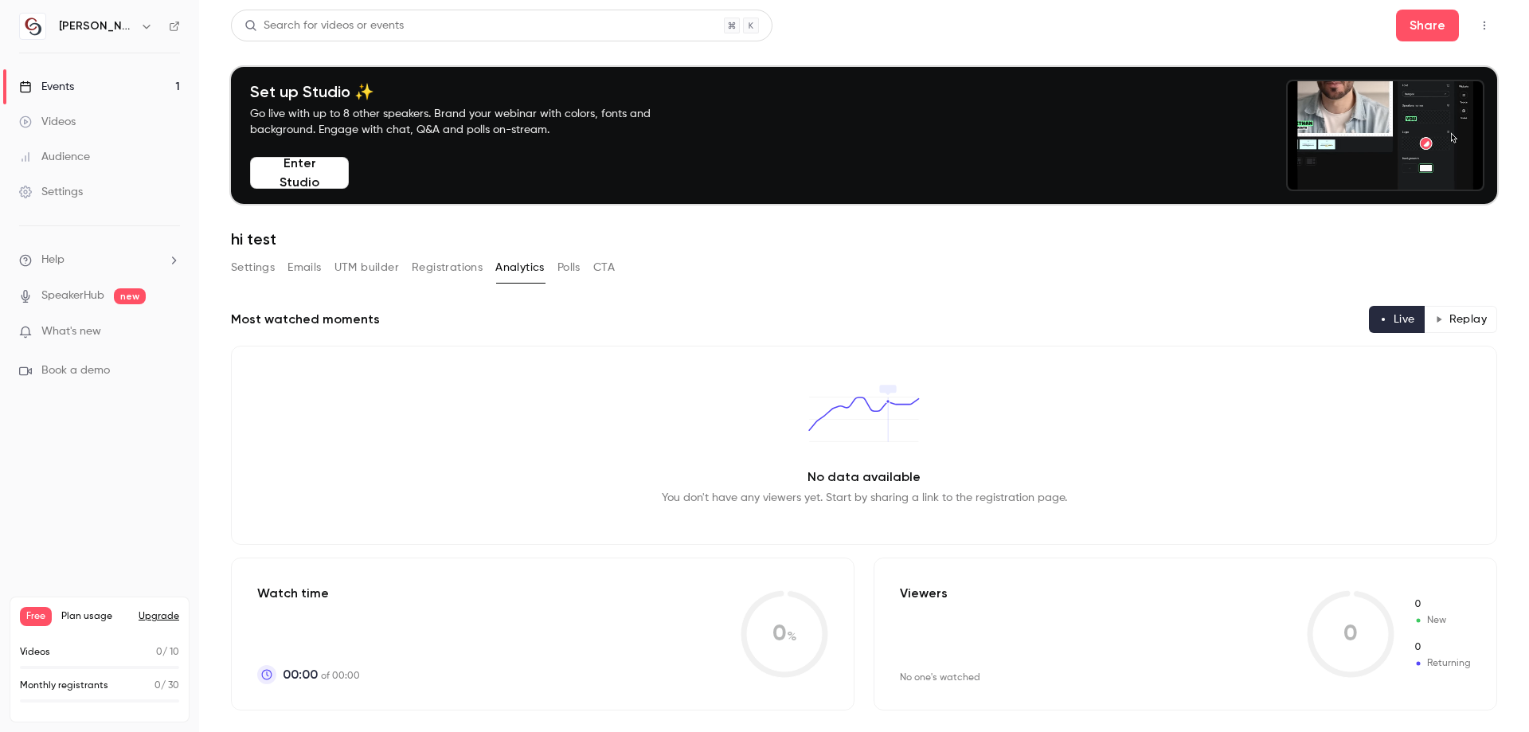
click at [574, 274] on button "Polls" at bounding box center [569, 267] width 23 height 25
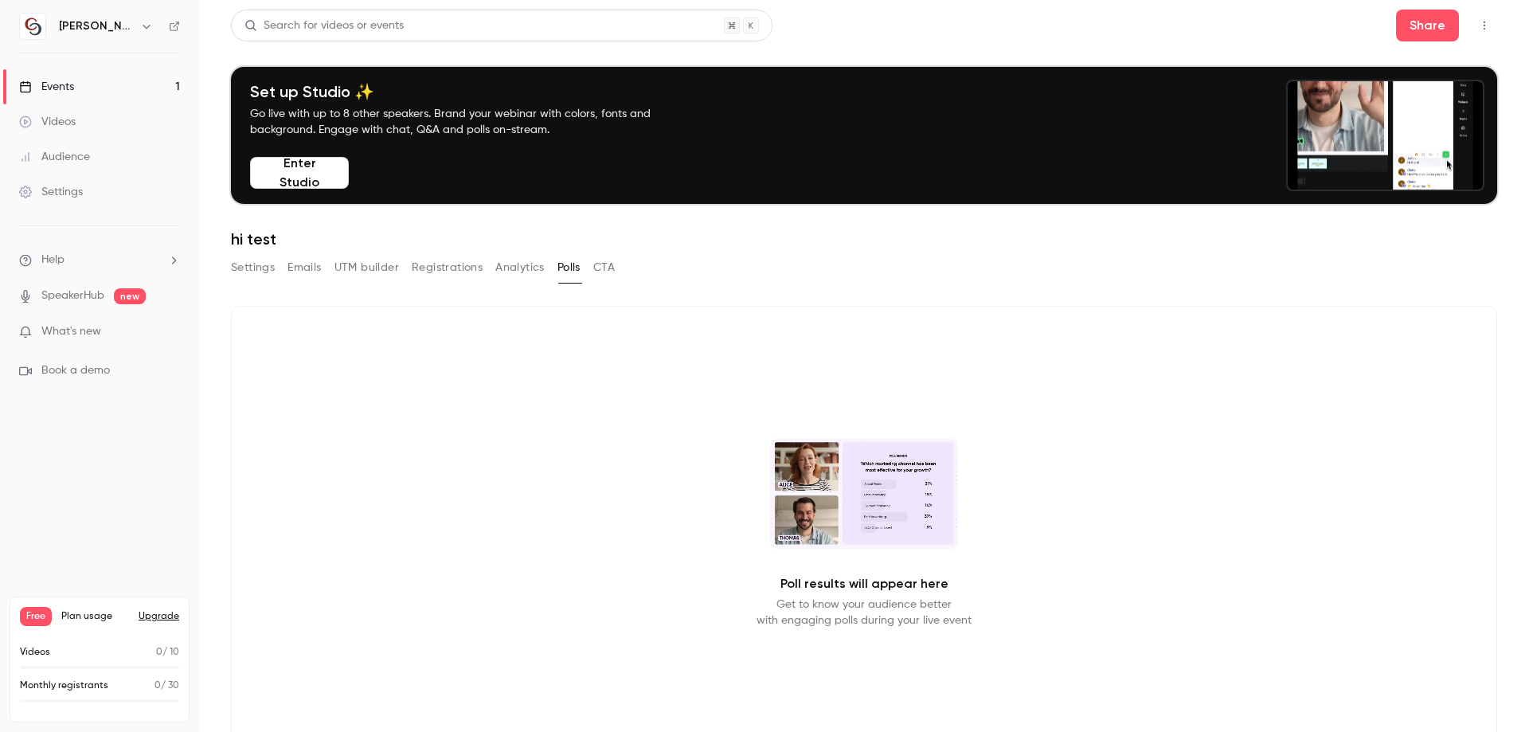
click at [605, 268] on button "CTA" at bounding box center [604, 267] width 22 height 25
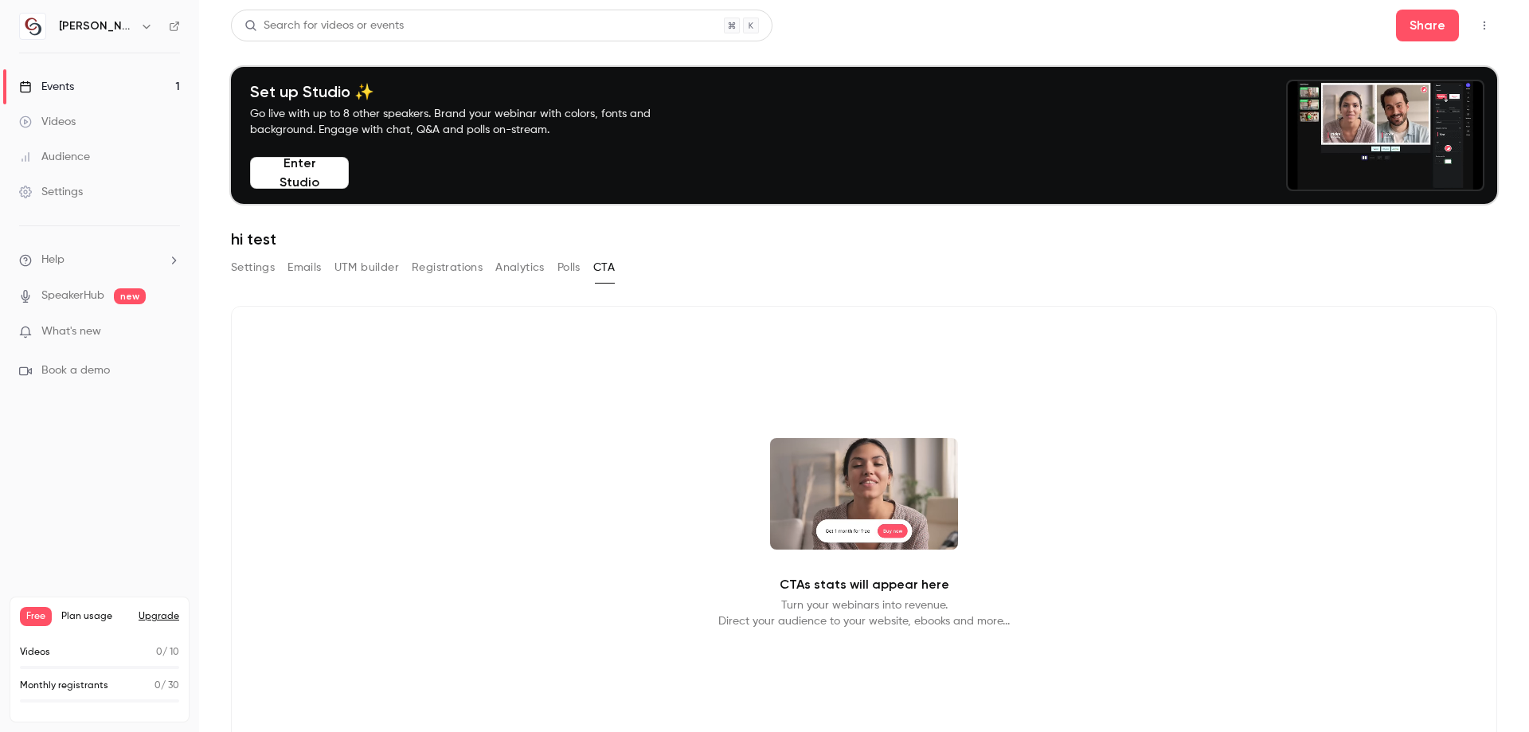
click at [259, 271] on button "Settings" at bounding box center [253, 267] width 44 height 25
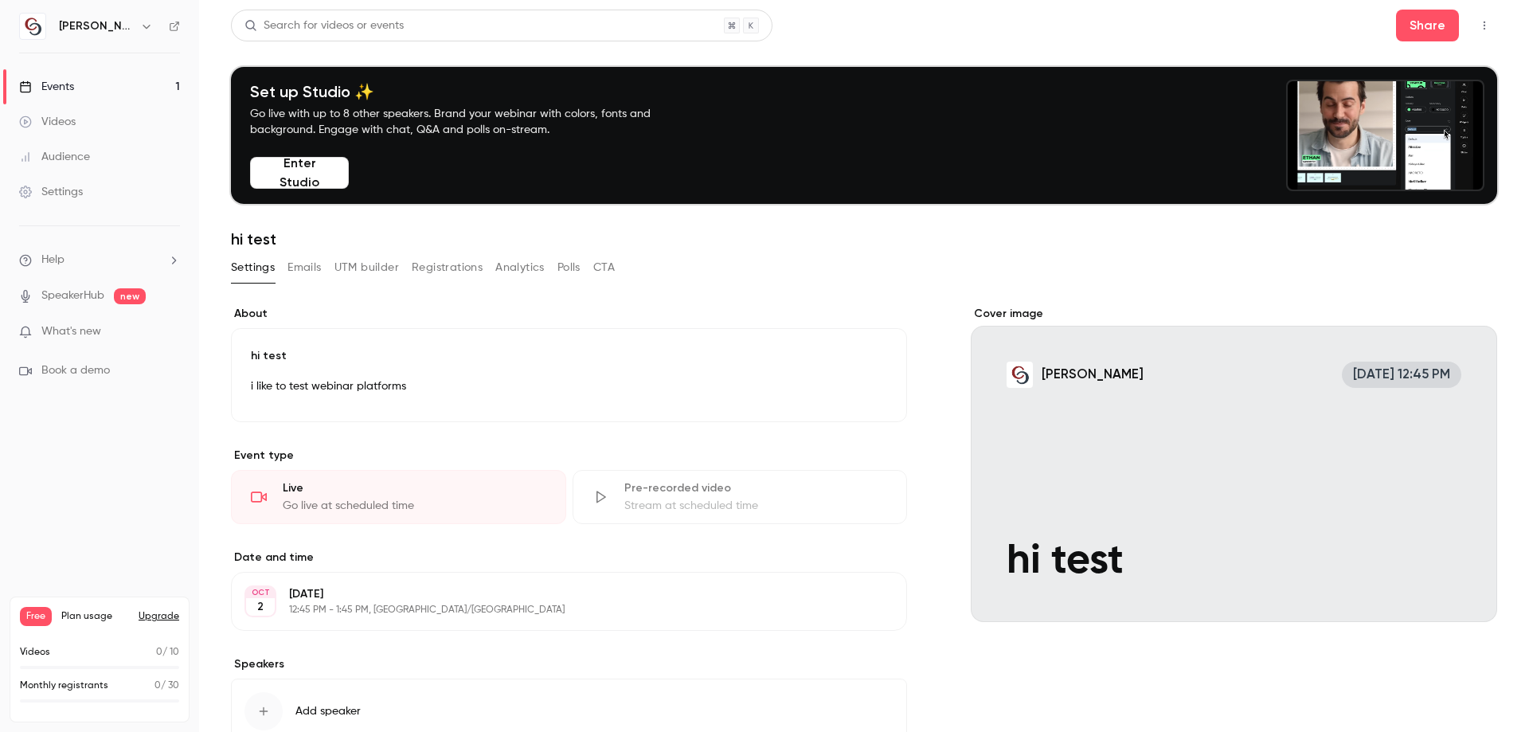
click at [333, 184] on button "Enter Studio" at bounding box center [299, 173] width 99 height 32
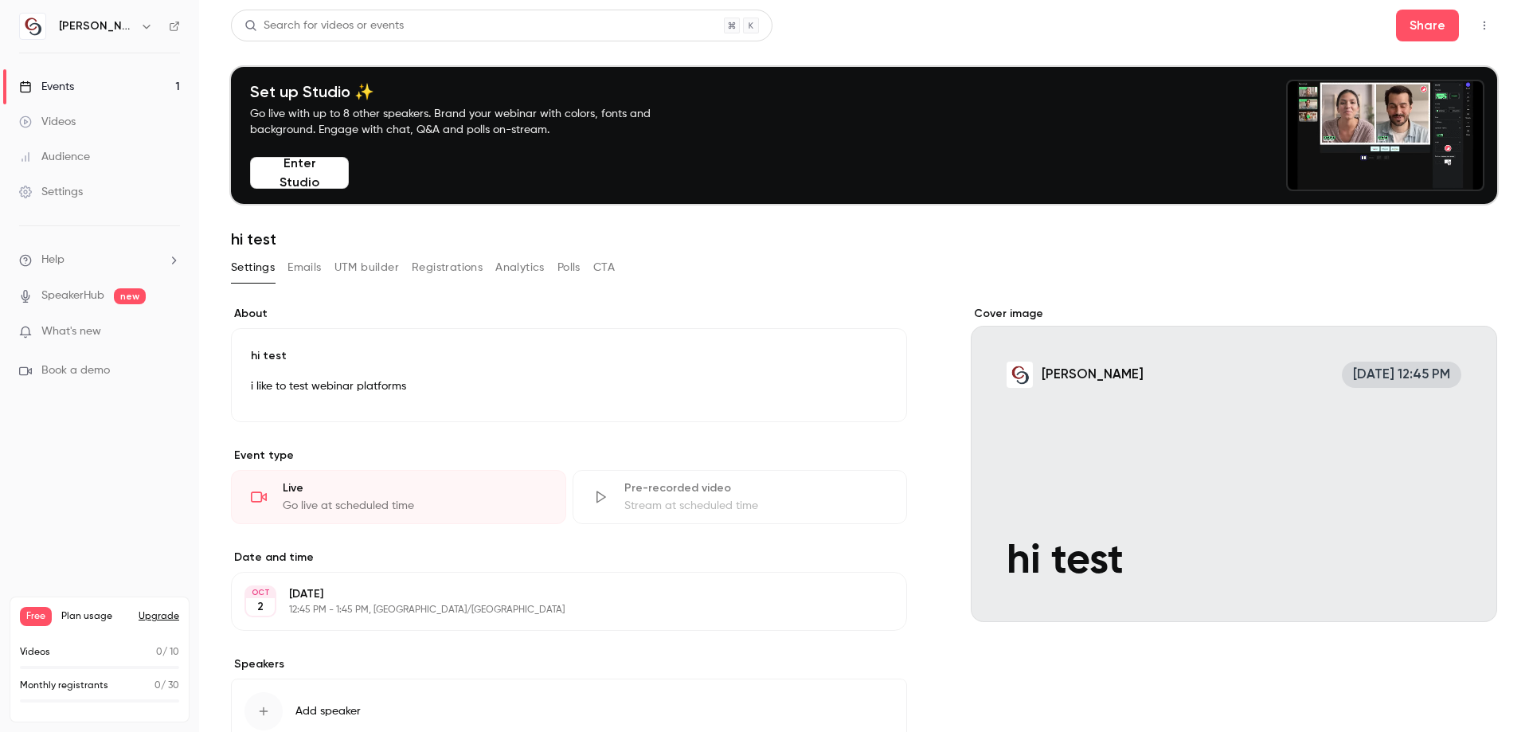
click at [92, 185] on link "Settings" at bounding box center [99, 191] width 199 height 35
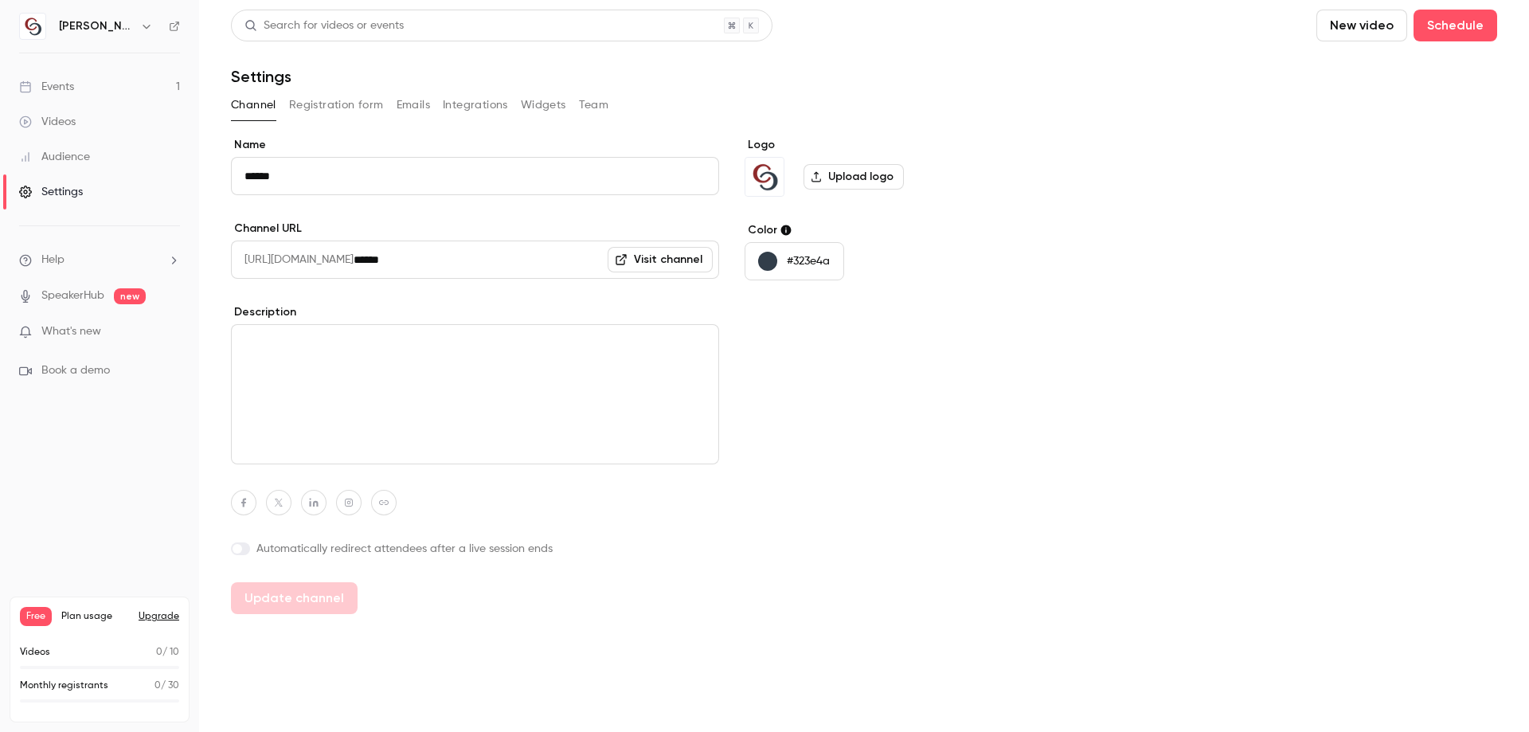
click at [140, 28] on icon "button" at bounding box center [146, 26] width 13 height 13
